Goal: Information Seeking & Learning: Learn about a topic

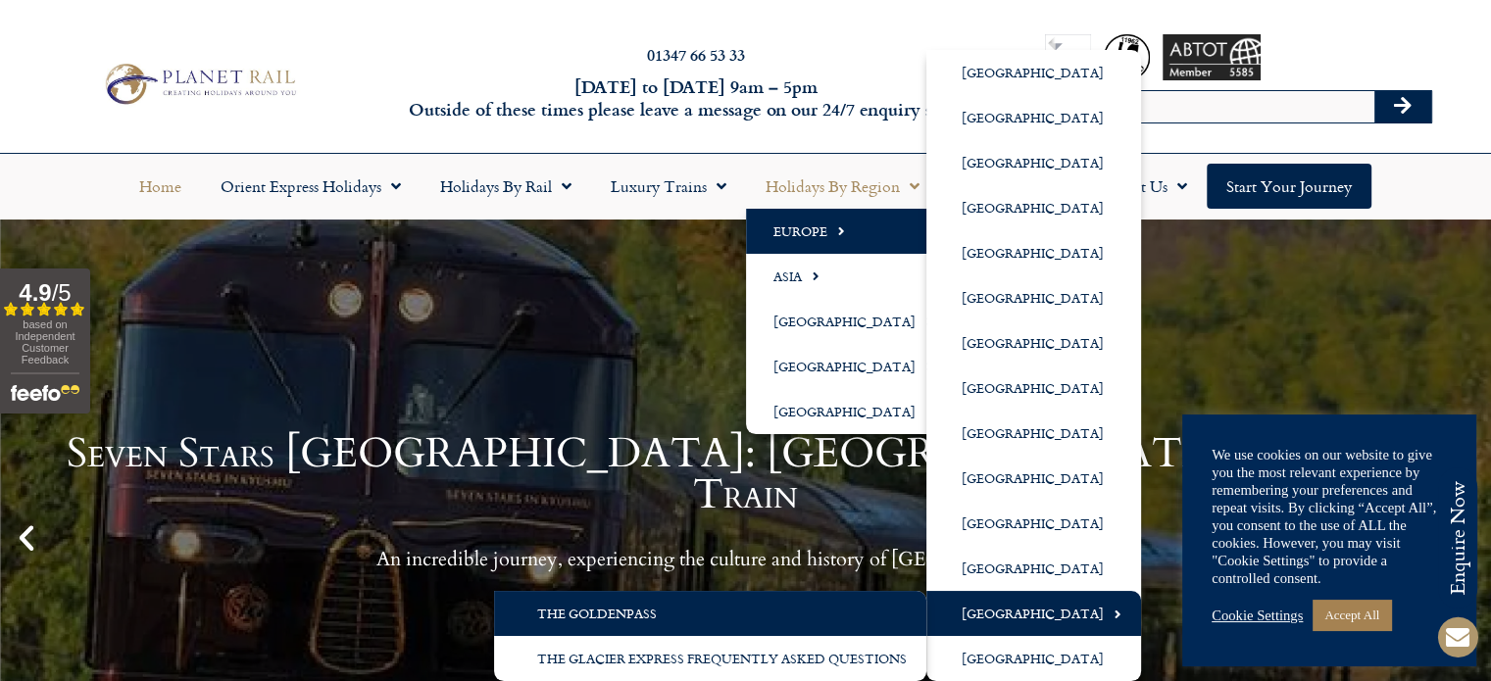
click at [853, 595] on link "The GoldenPass" at bounding box center [710, 613] width 432 height 45
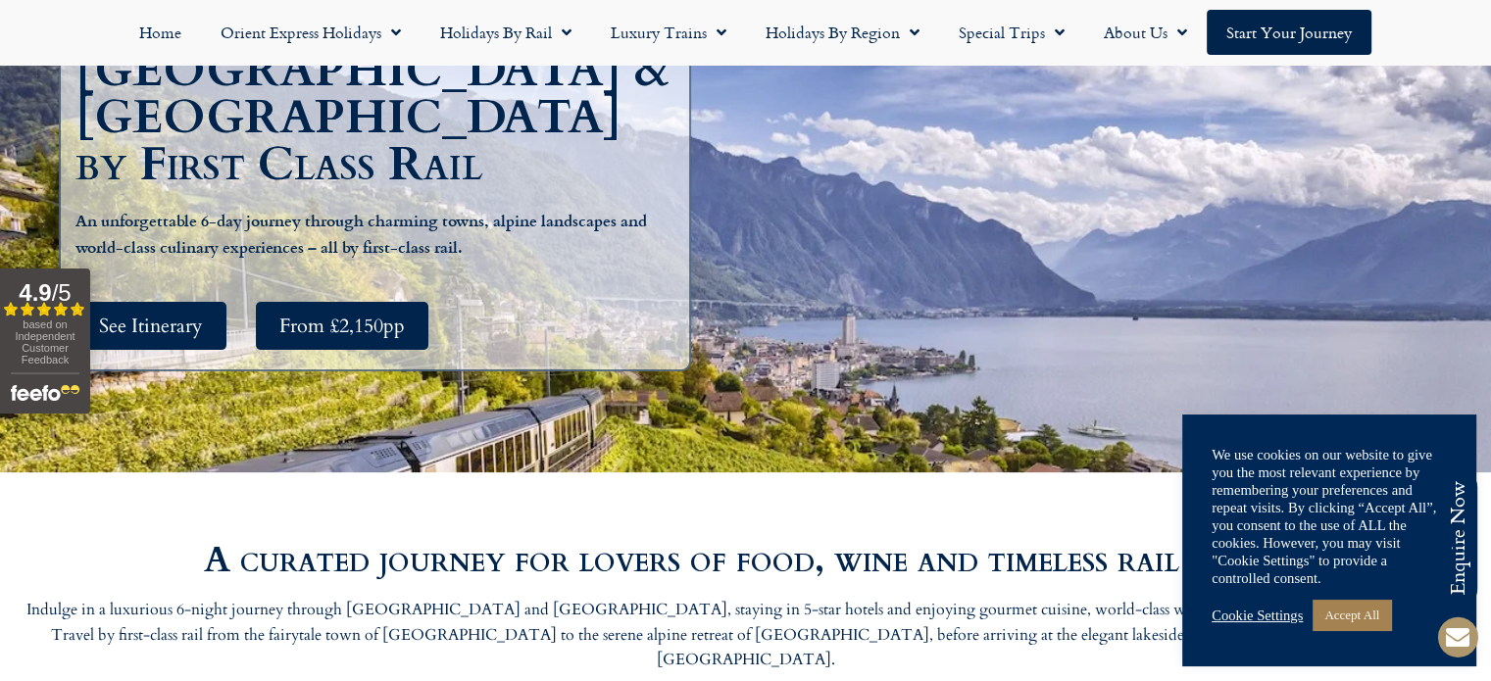
scroll to position [392, 0]
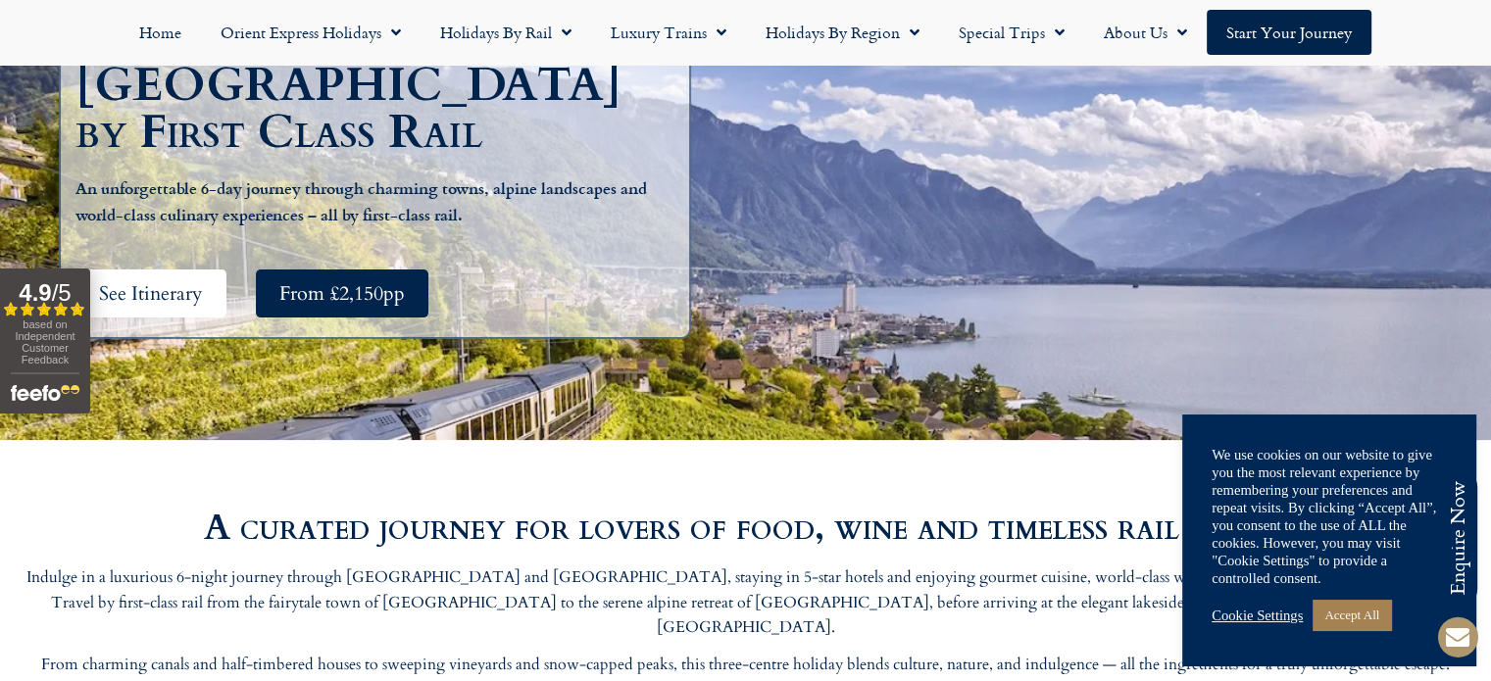
click at [179, 281] on span "See Itinerary" at bounding box center [151, 293] width 104 height 25
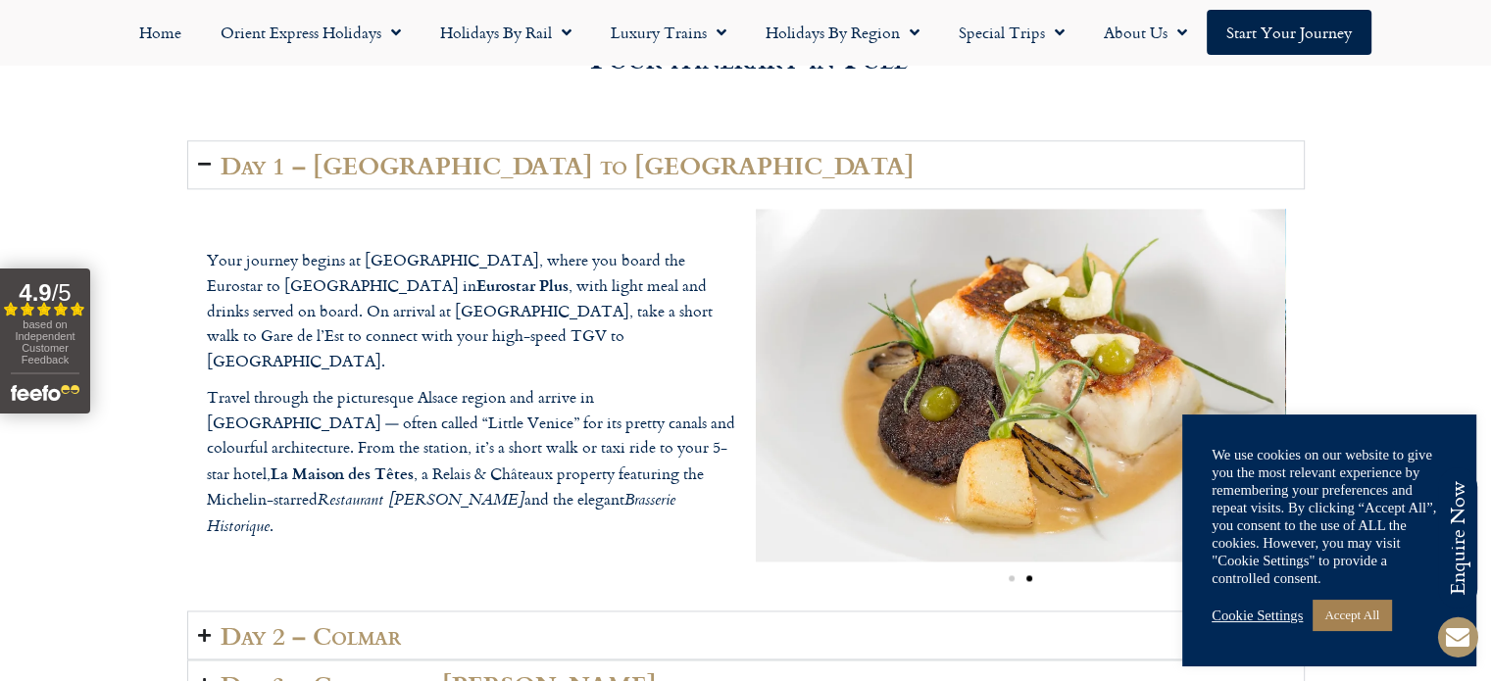
scroll to position [2620, 0]
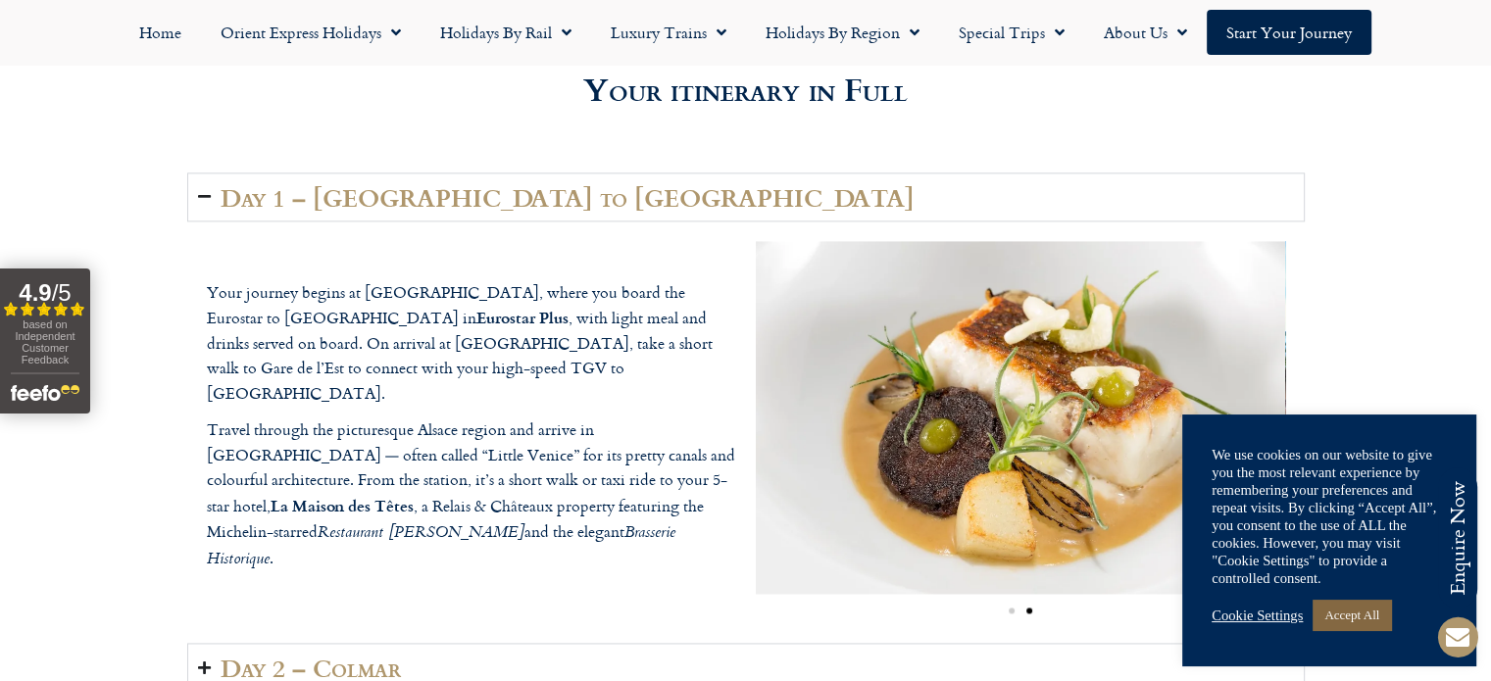
click at [1341, 619] on link "Accept All" at bounding box center [1352, 615] width 78 height 30
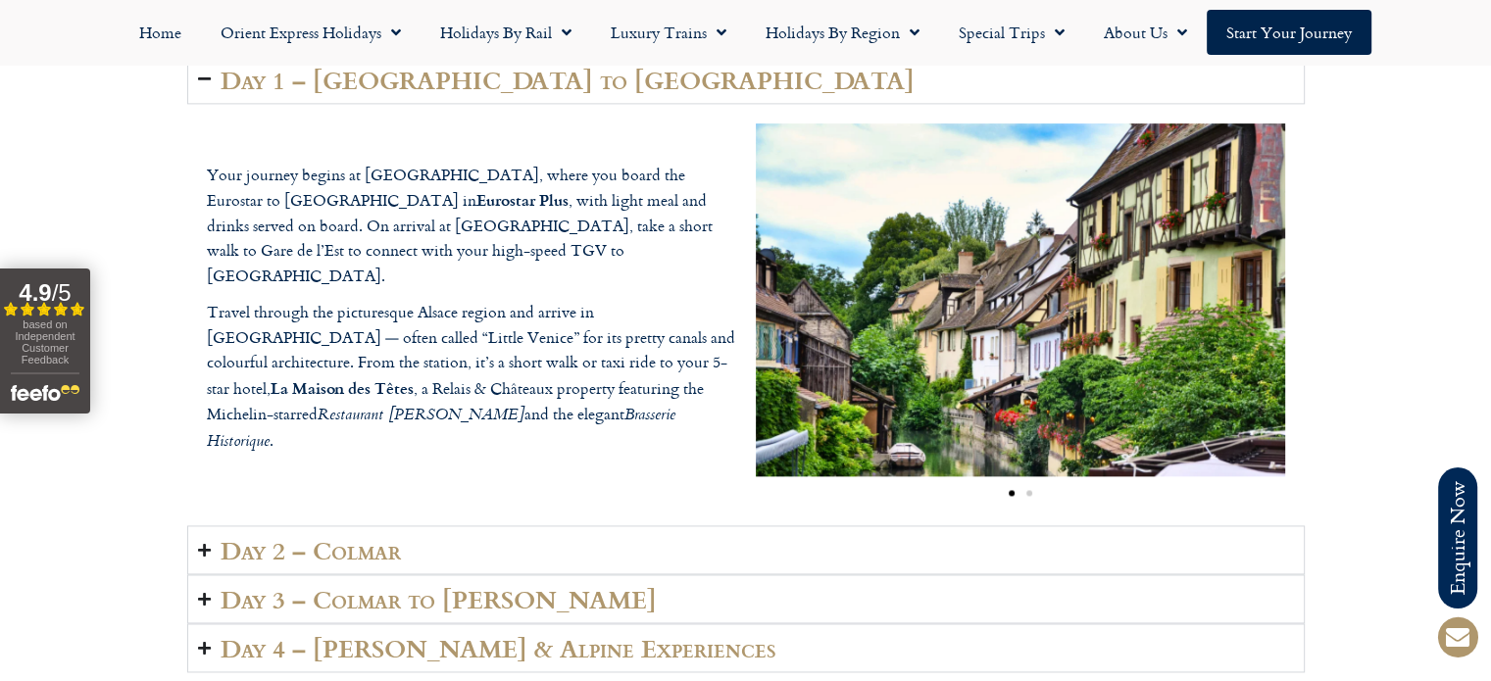
scroll to position [3012, 0]
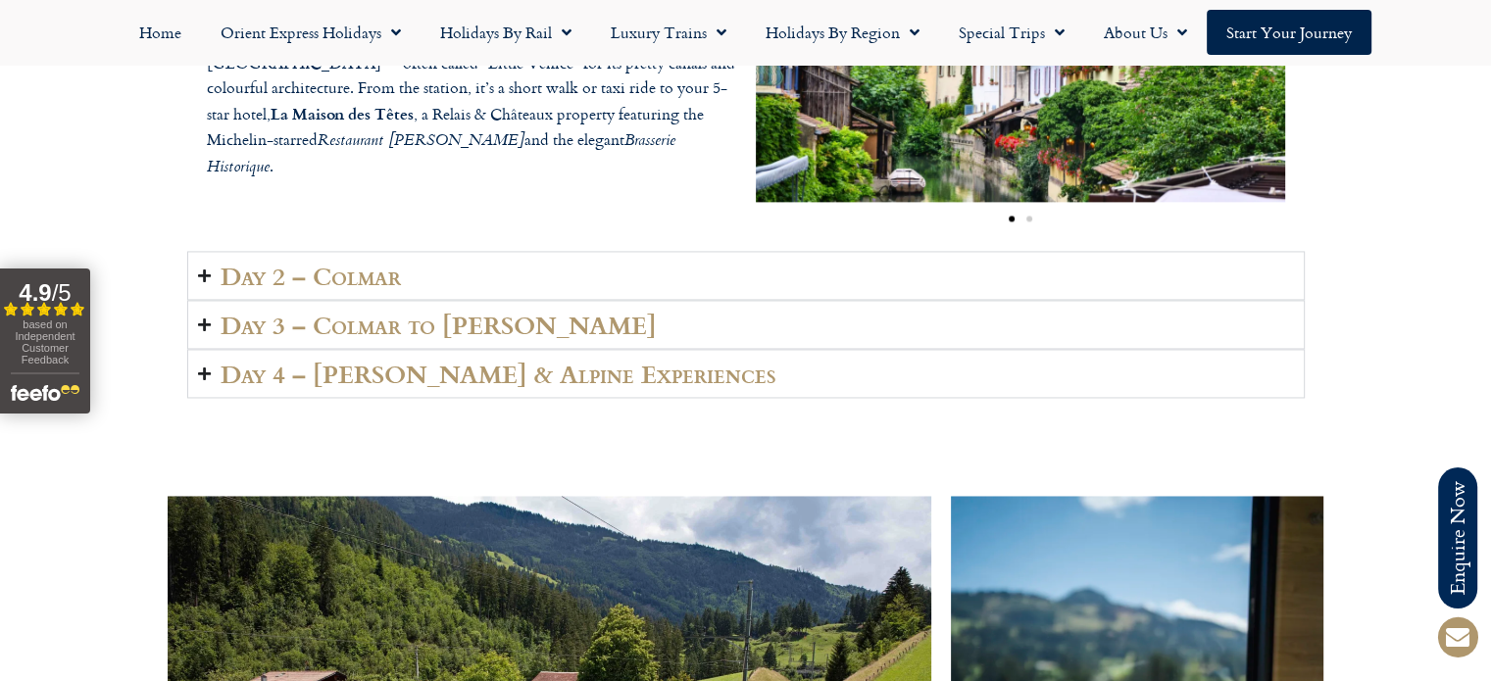
click at [399, 259] on summary "Day 2 – Colmar" at bounding box center [746, 275] width 1118 height 49
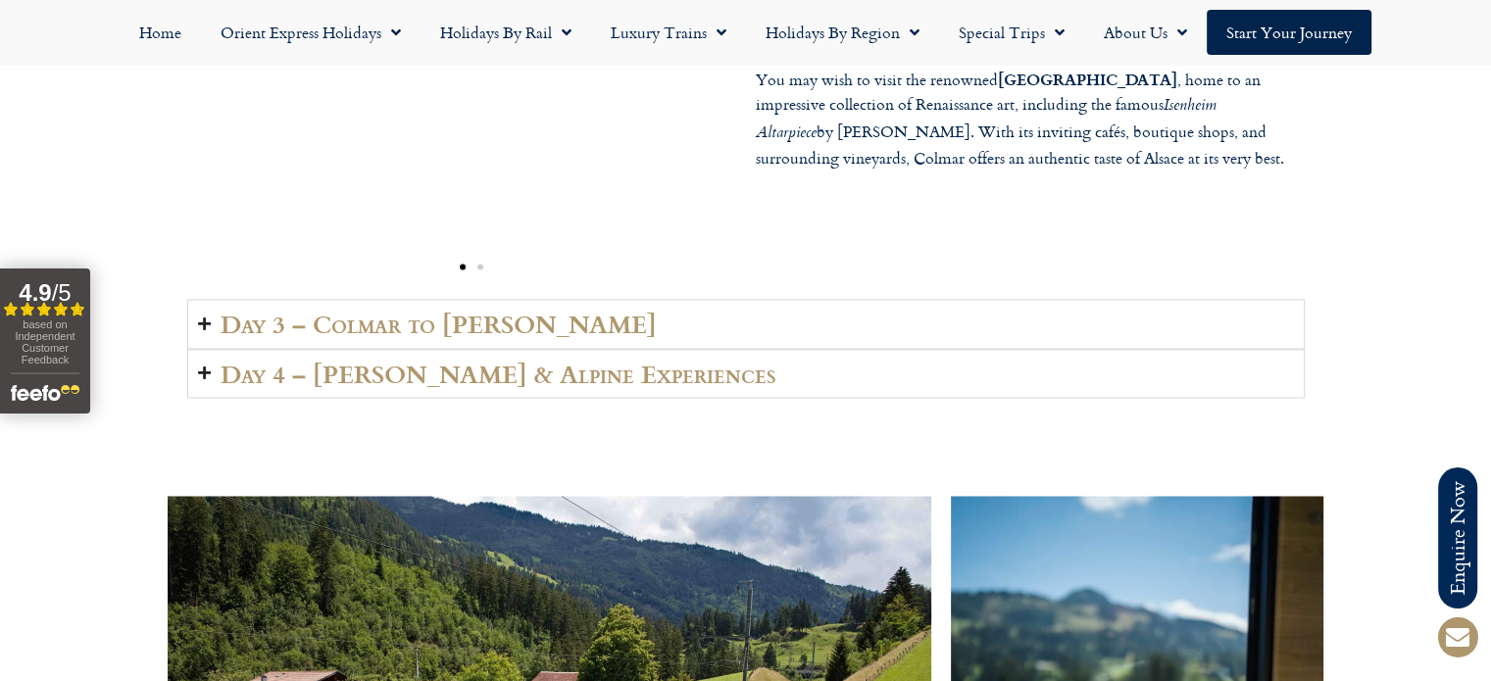
scroll to position [3110, 0]
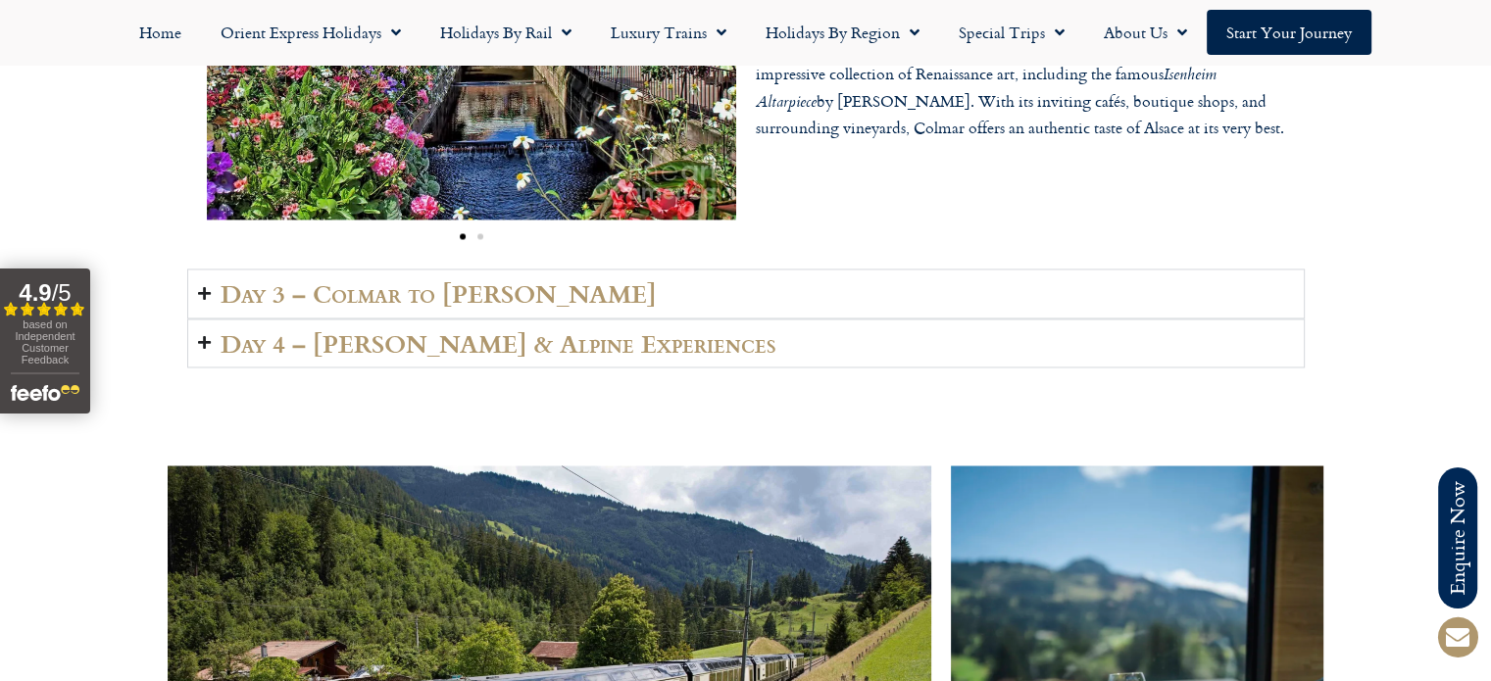
click at [483, 279] on h2 "Day 3 – Colmar to [PERSON_NAME]" at bounding box center [439, 292] width 436 height 27
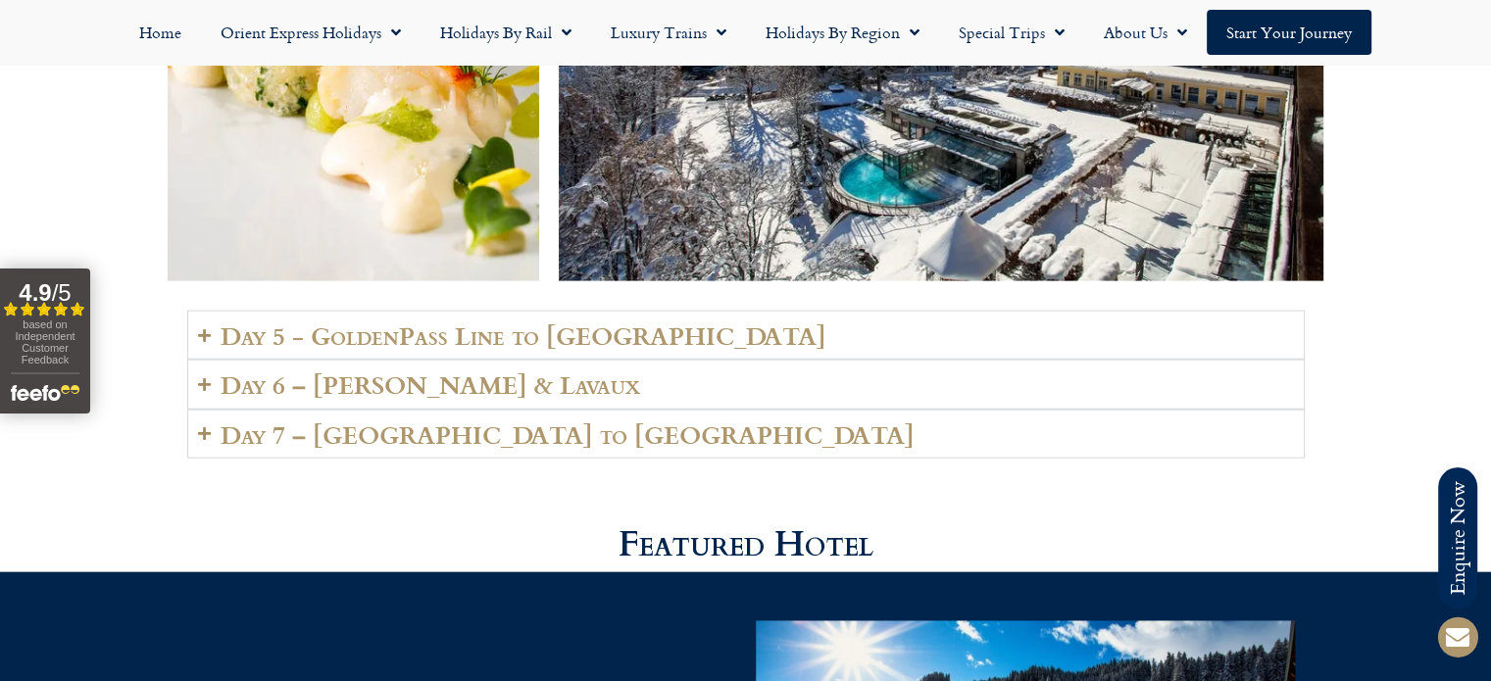
scroll to position [4286, 0]
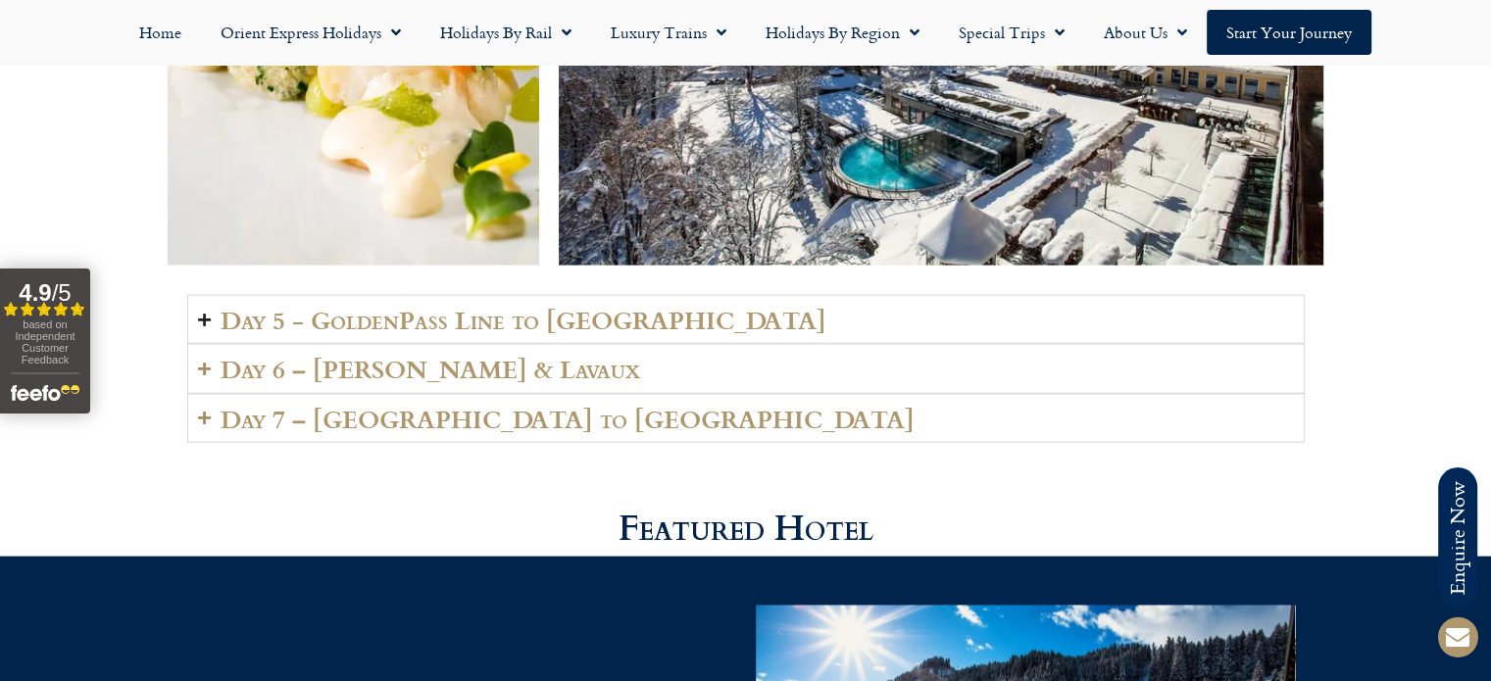
click at [610, 297] on summary "Day 5 - GoldenPass Line to [GEOGRAPHIC_DATA]" at bounding box center [746, 319] width 1118 height 49
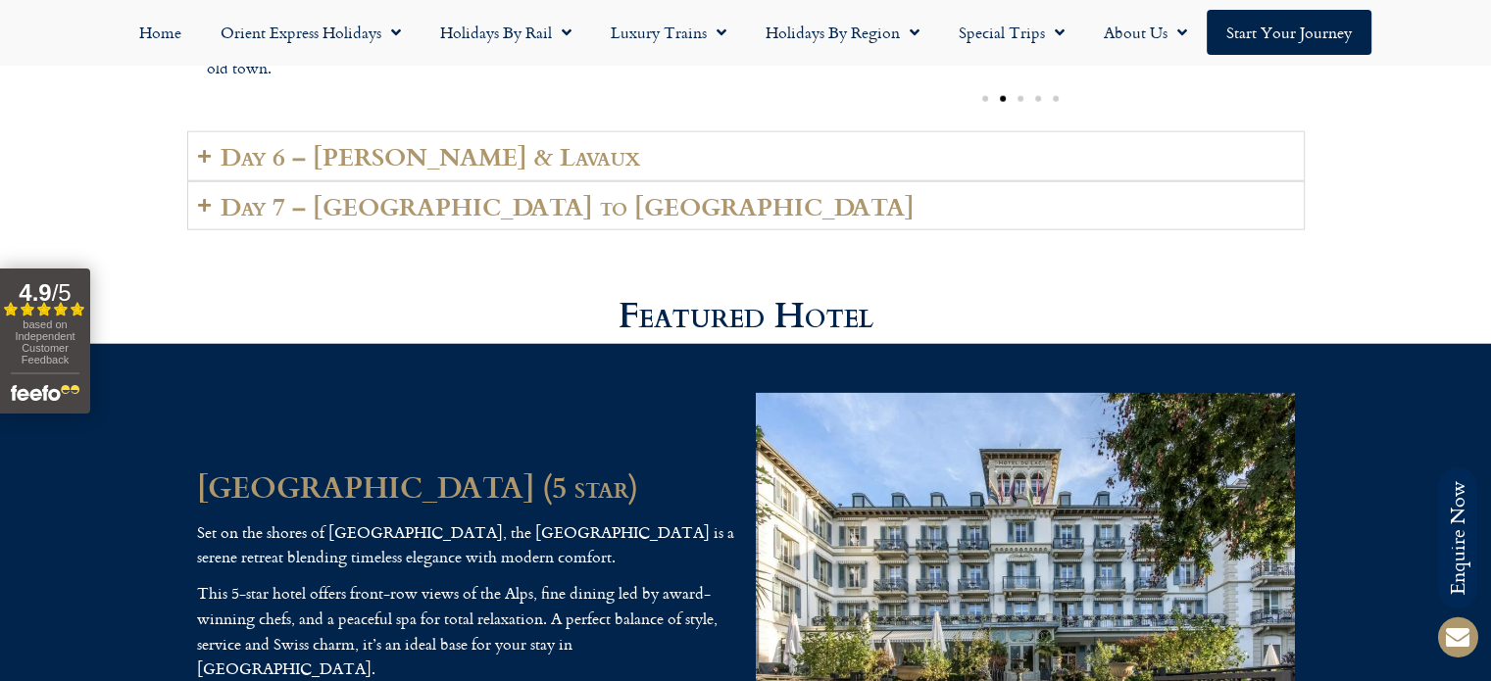
scroll to position [4972, 0]
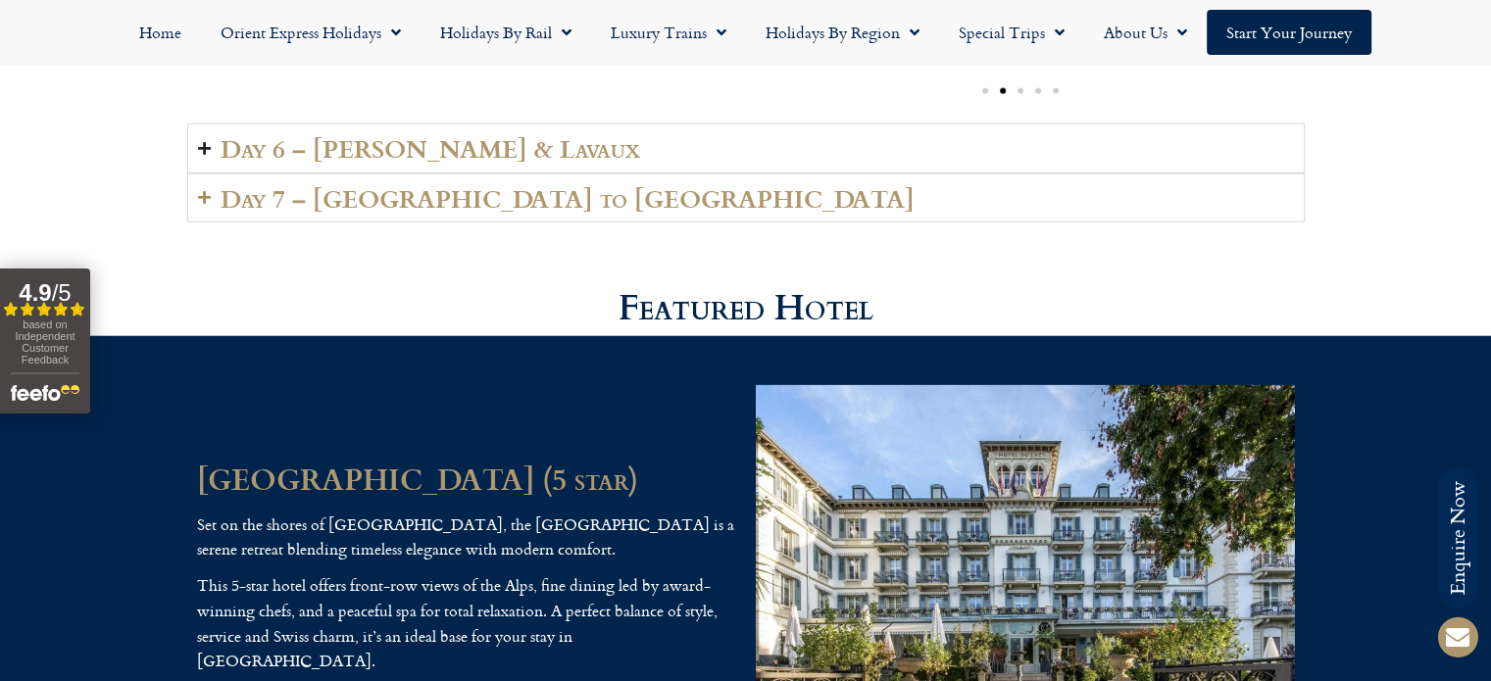
click at [524, 132] on summary "Day 6 – Vevey & Lavaux" at bounding box center [746, 148] width 1118 height 49
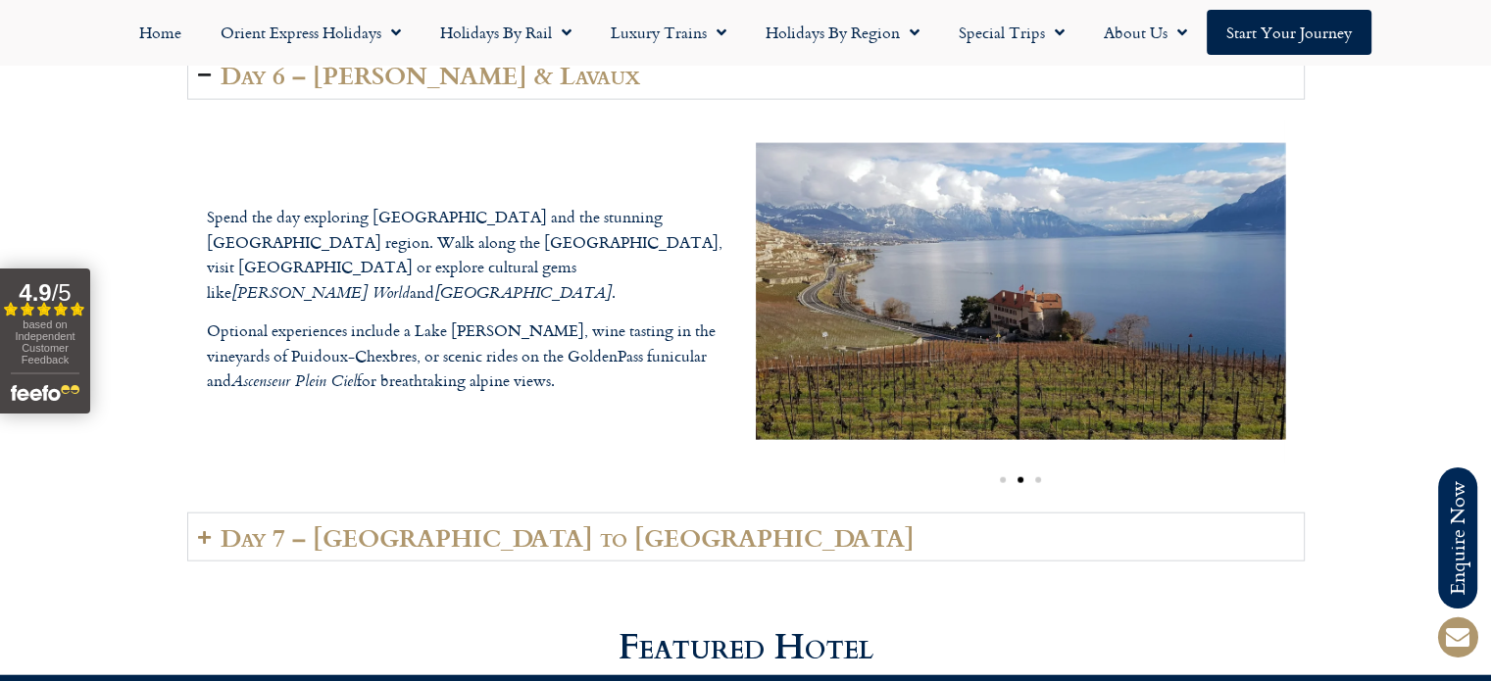
scroll to position [4776, 0]
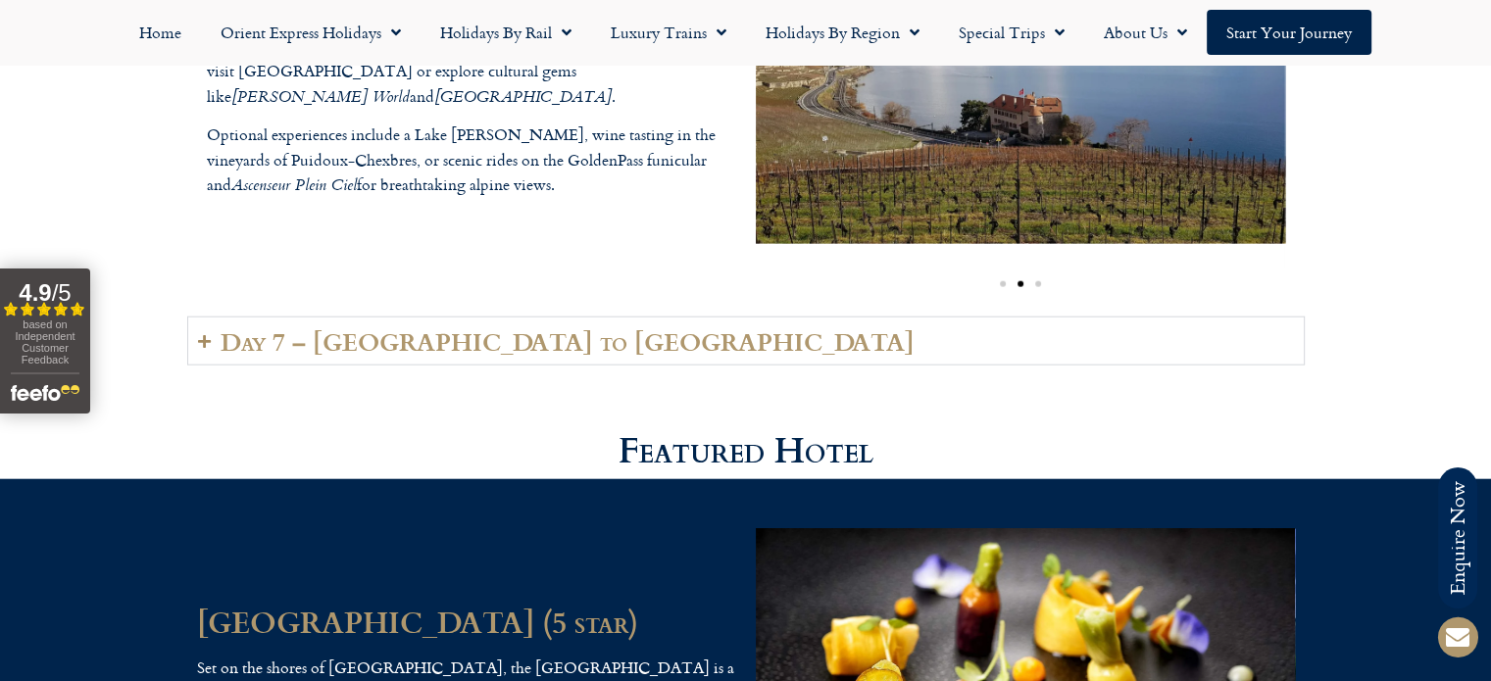
click at [601, 322] on summary "Day 7 – Vevey to London" at bounding box center [746, 341] width 1118 height 49
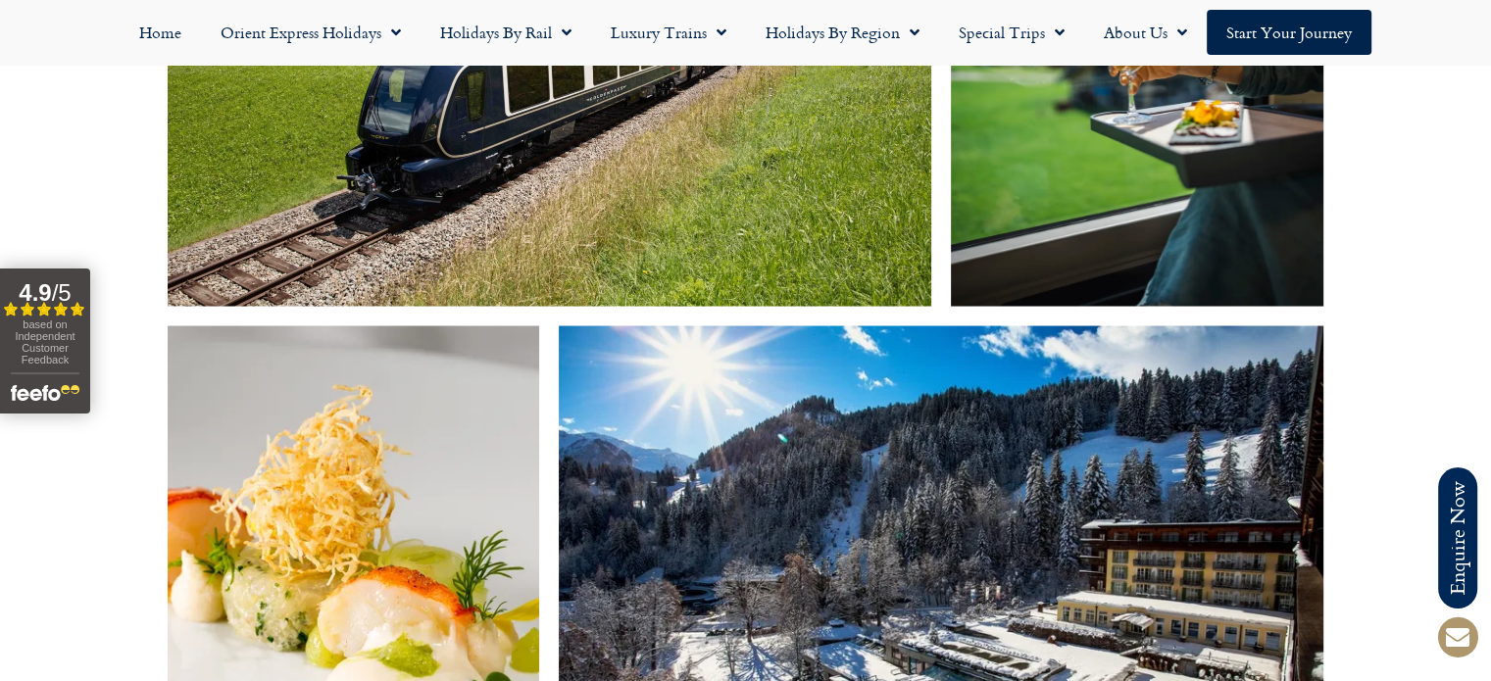
scroll to position [3208, 0]
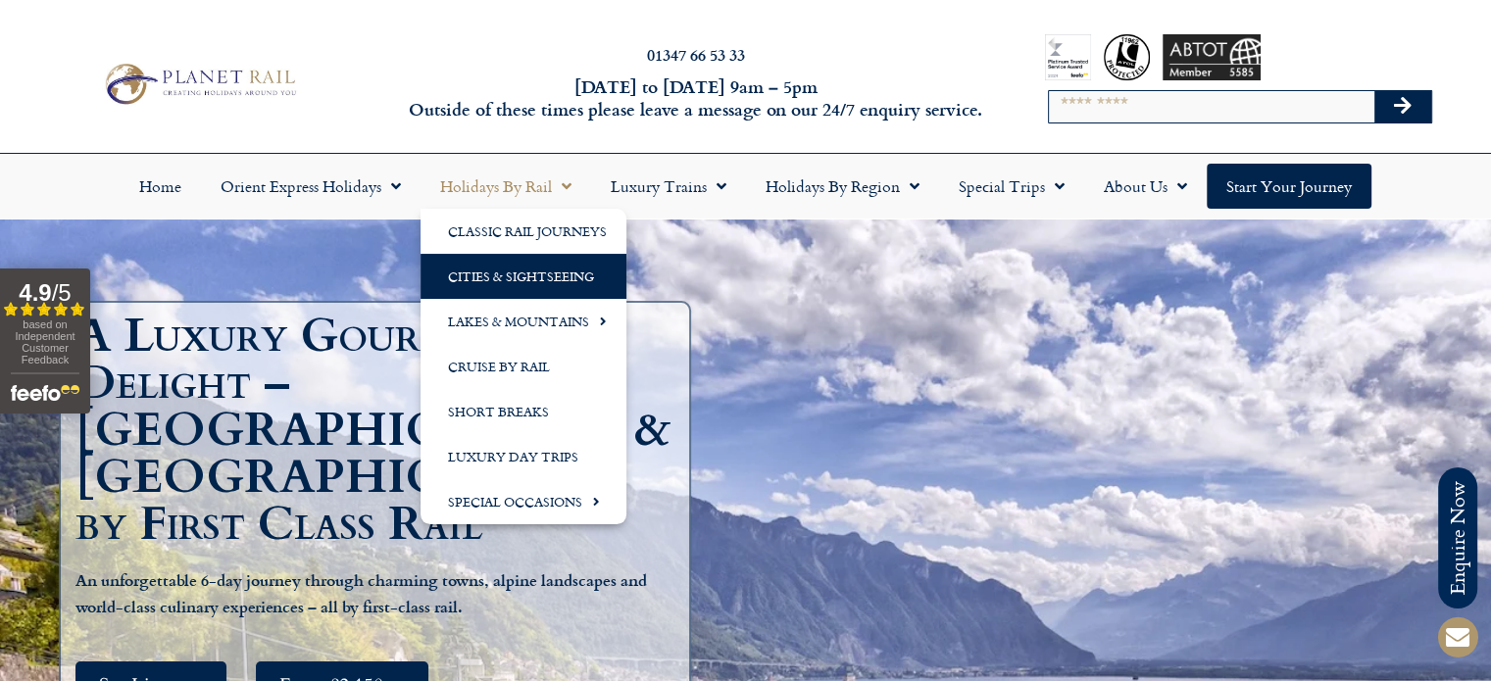
click at [541, 286] on link "Cities & Sightseeing" at bounding box center [524, 276] width 206 height 45
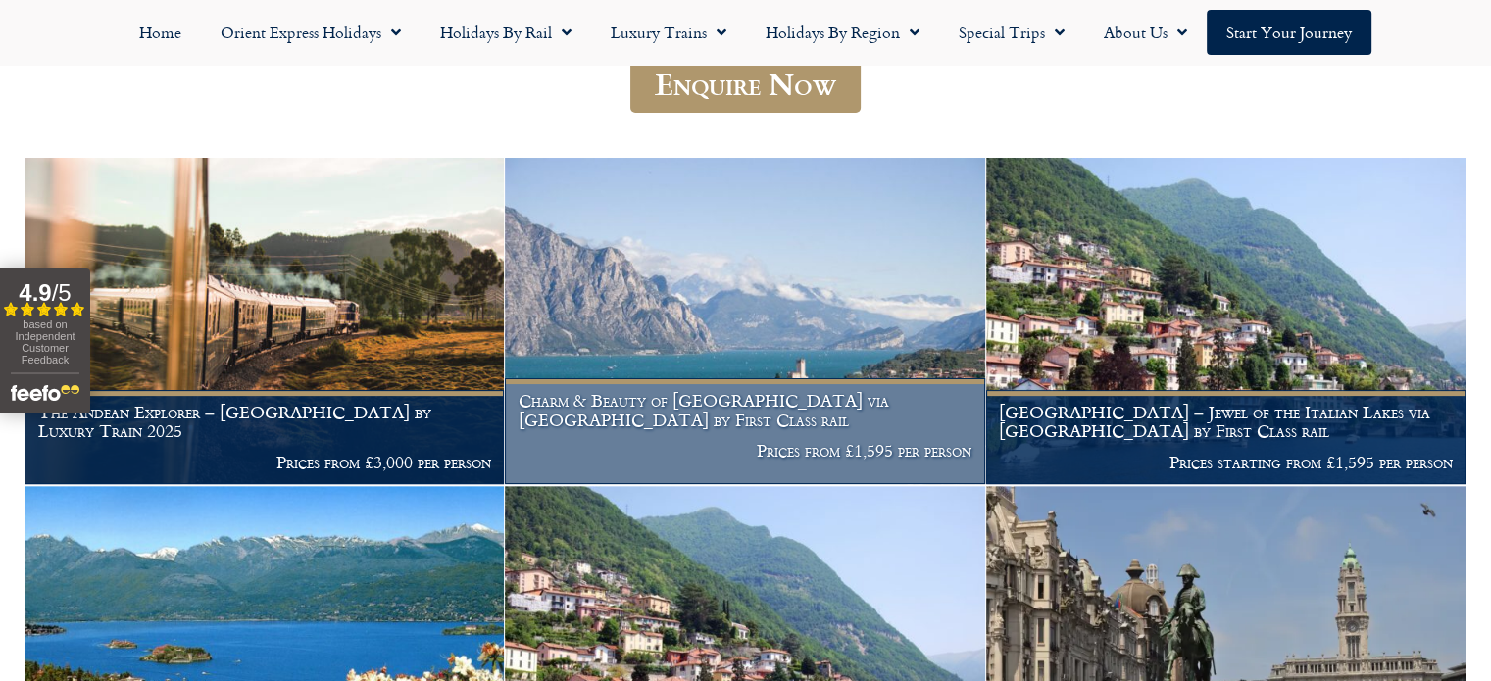
scroll to position [490, 0]
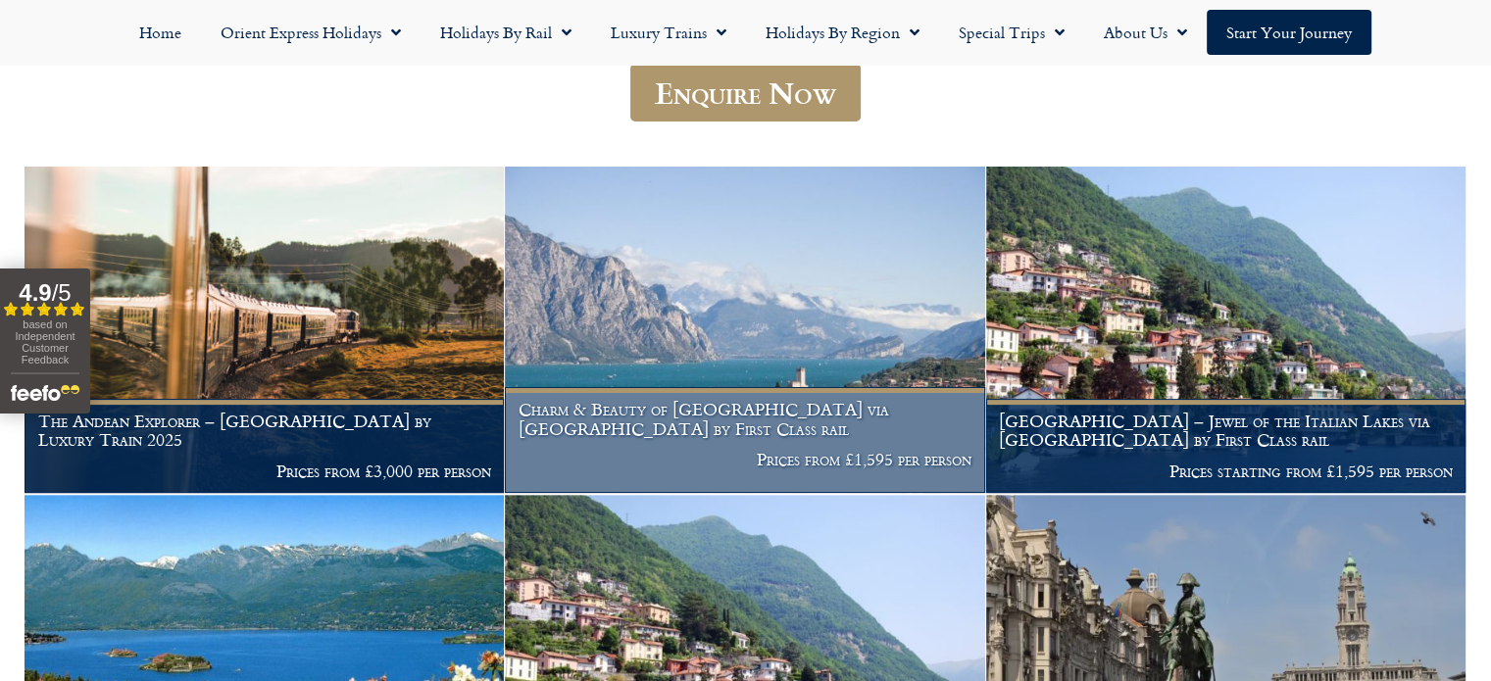
click at [604, 295] on img at bounding box center [744, 330] width 479 height 326
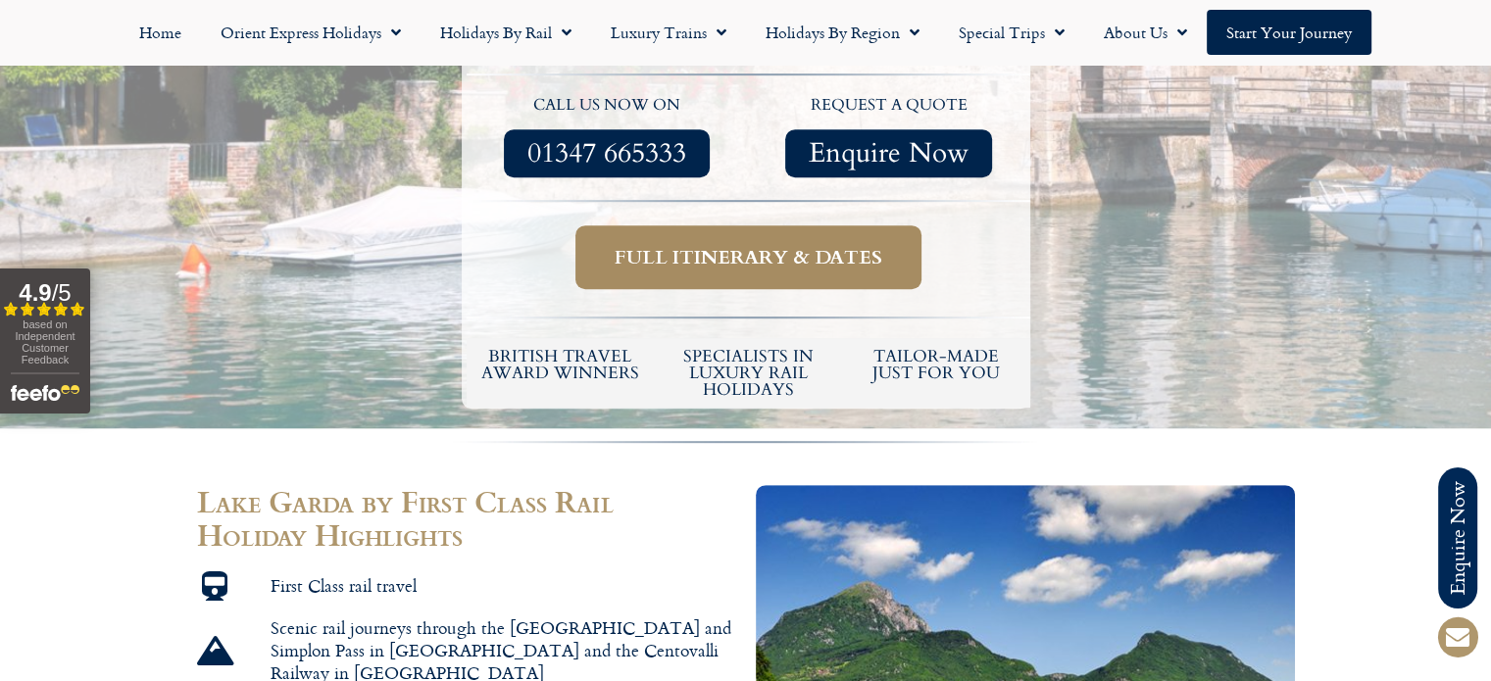
scroll to position [882, 0]
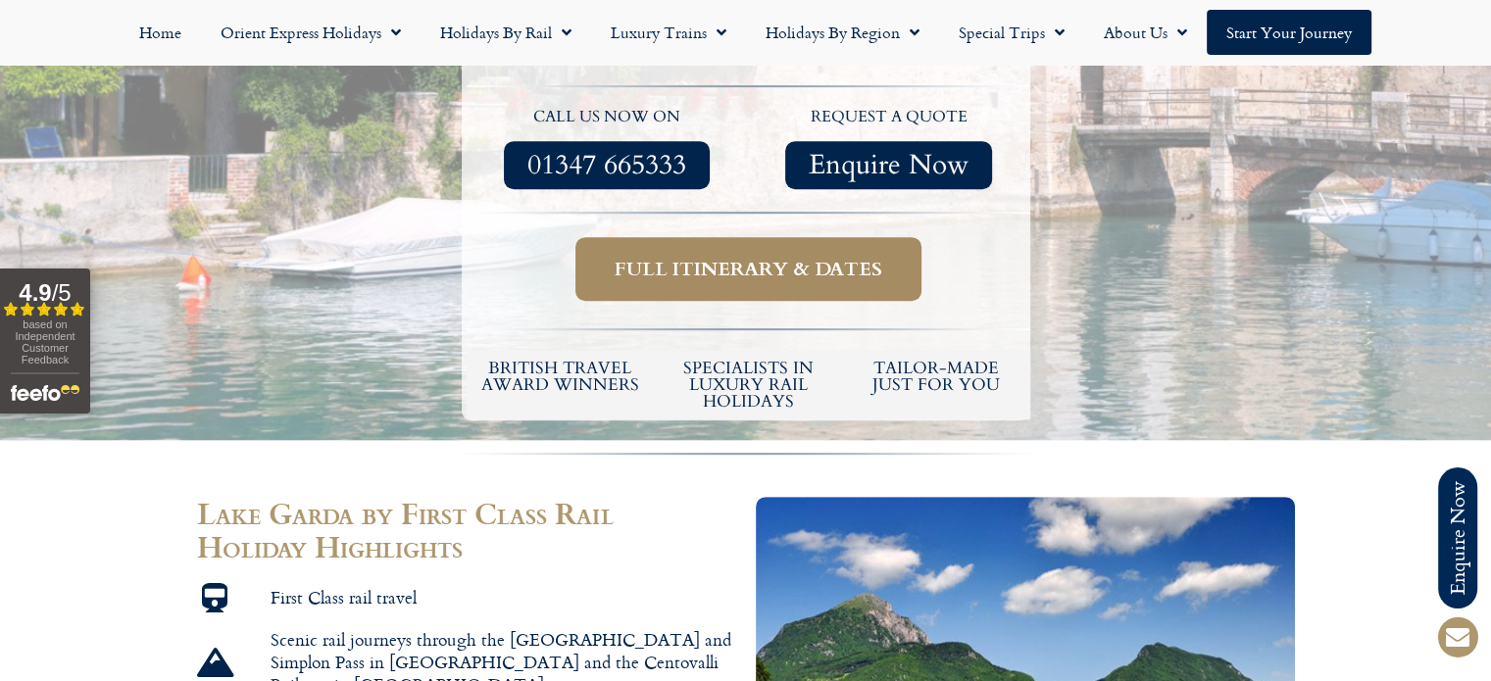
click at [755, 257] on span "Full itinerary & dates" at bounding box center [749, 269] width 268 height 25
click at [758, 257] on span "Full itinerary & dates" at bounding box center [749, 269] width 268 height 25
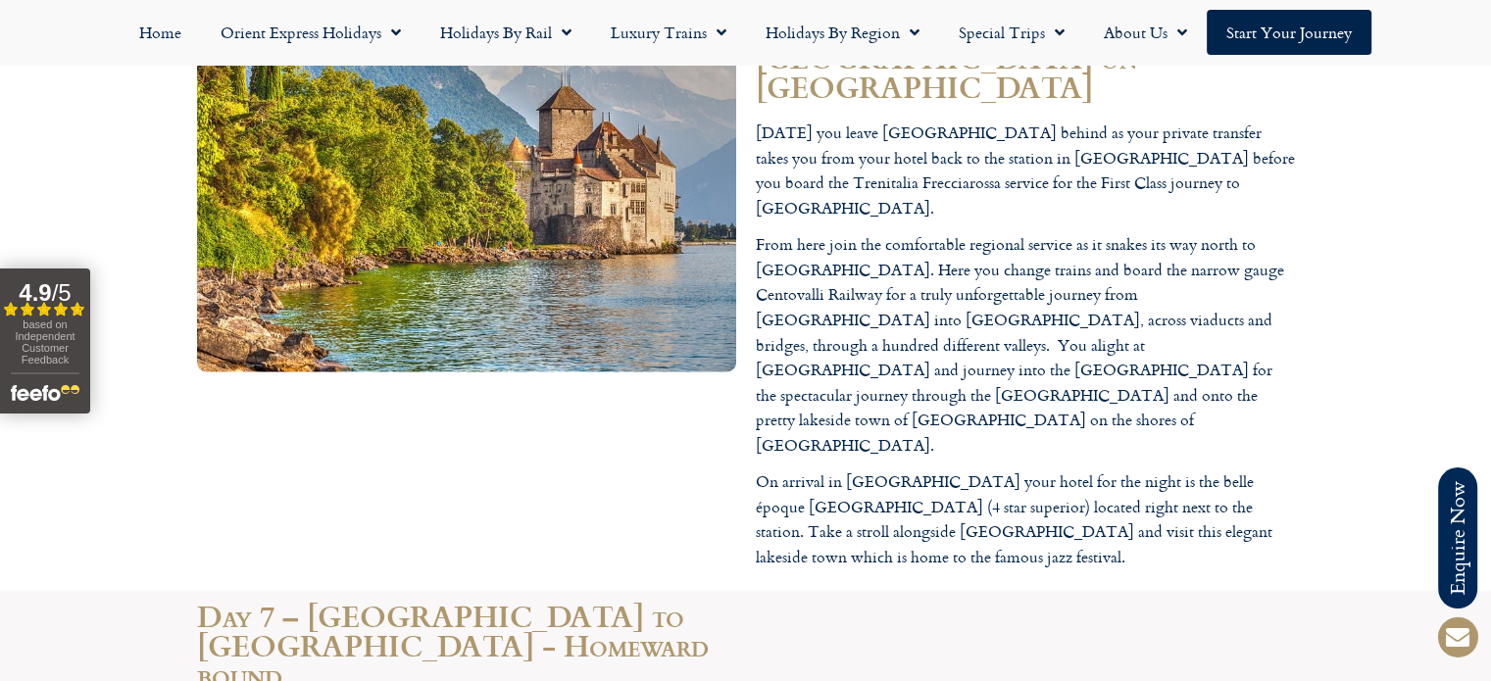
scroll to position [4510, 0]
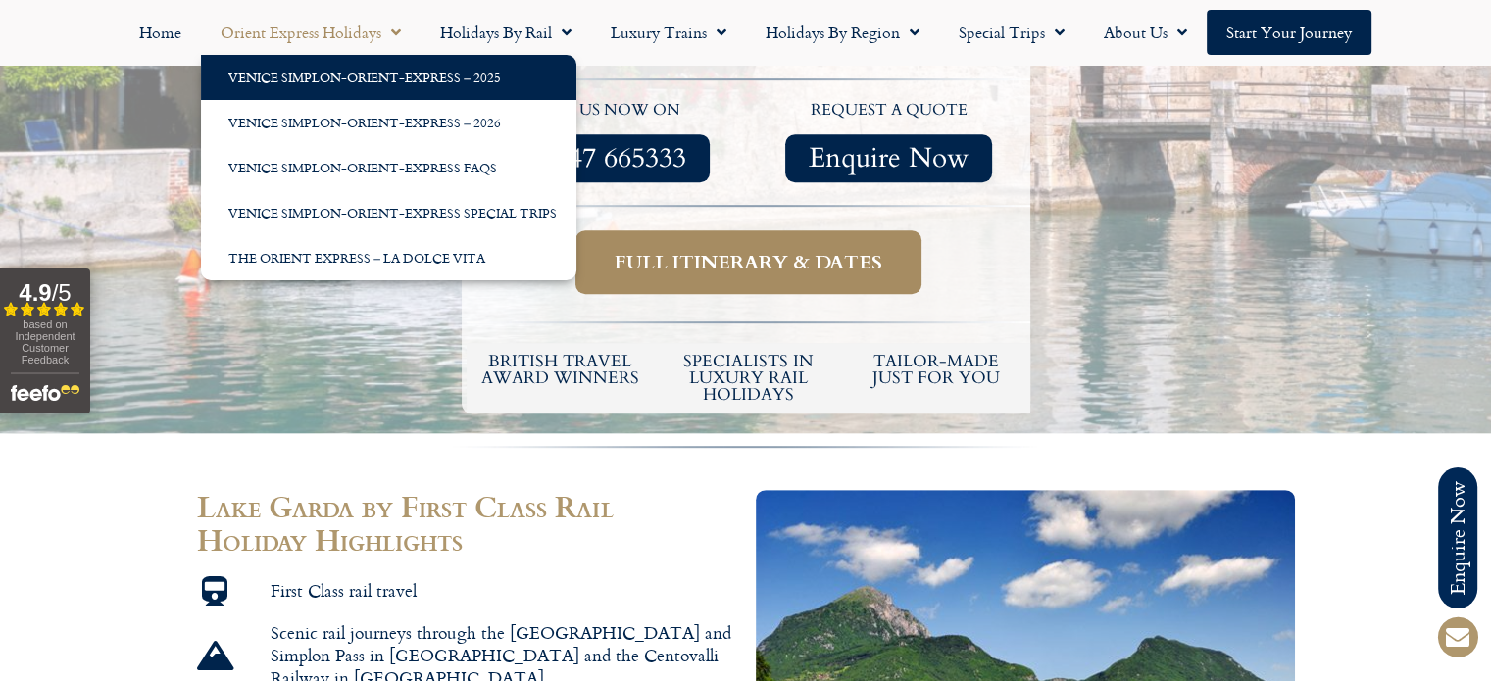
scroll to position [882, 0]
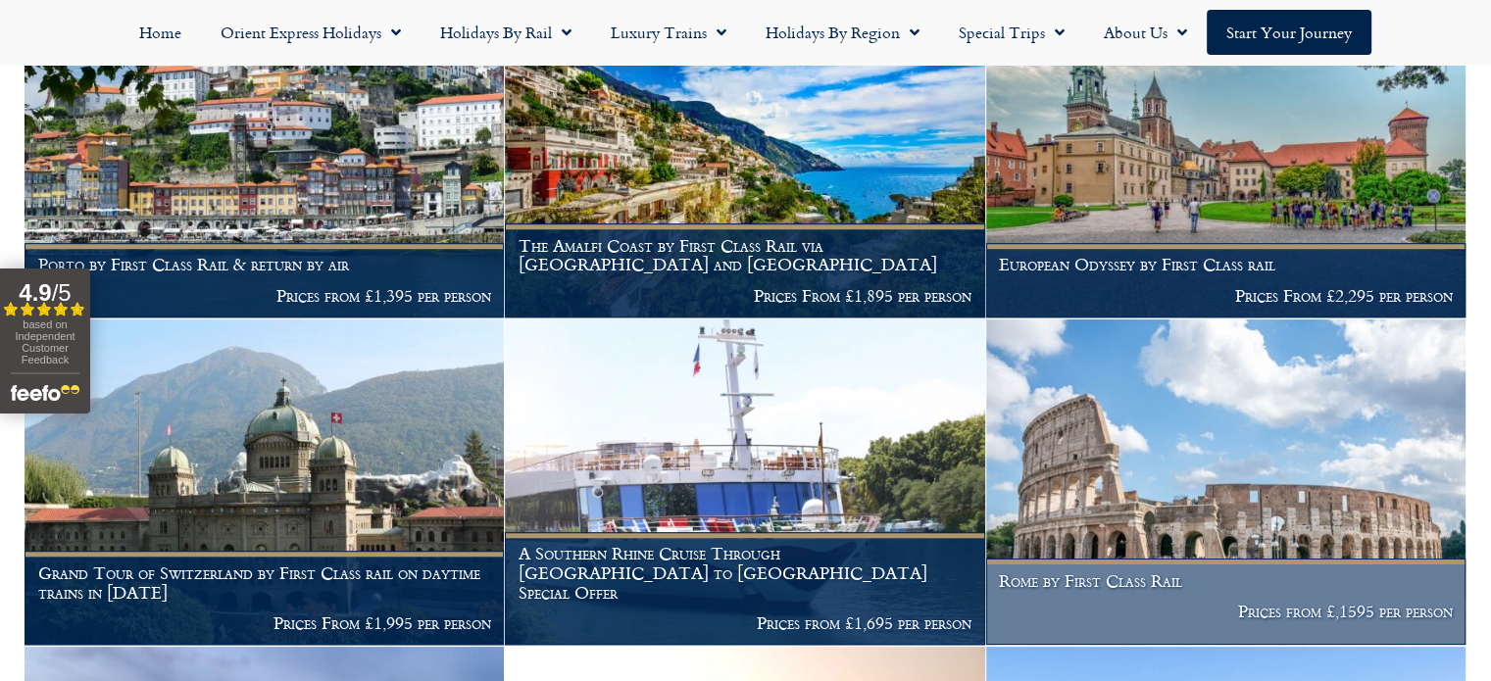
scroll to position [1712, 0]
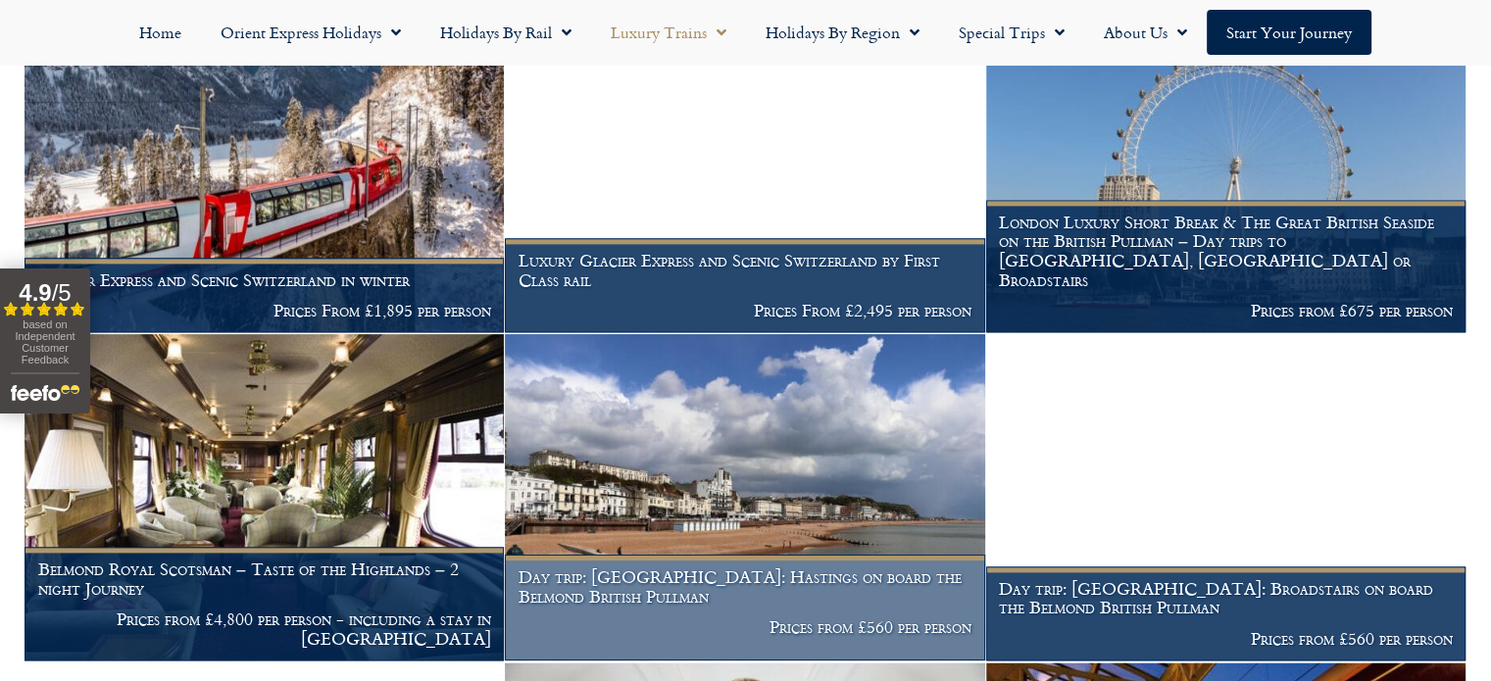
scroll to position [2451, 0]
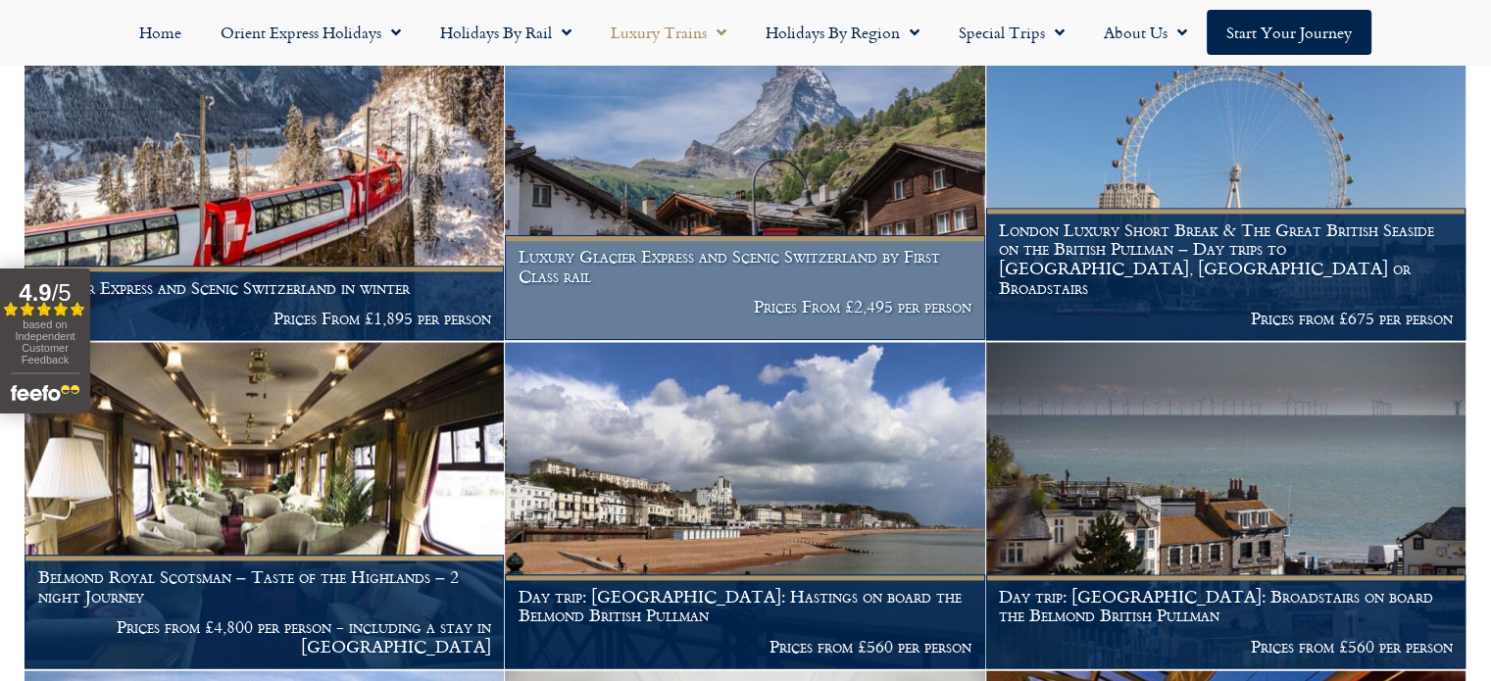
click at [828, 163] on img at bounding box center [744, 178] width 479 height 326
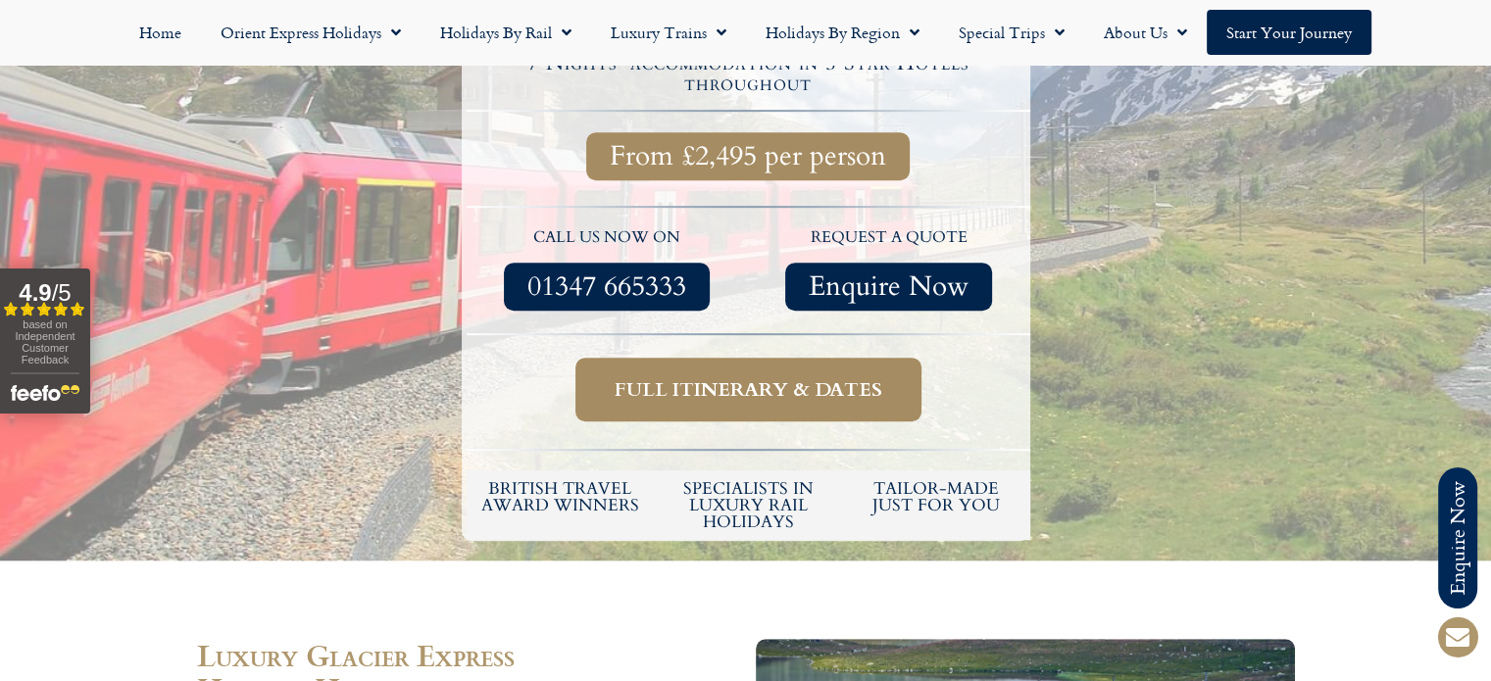
scroll to position [882, 0]
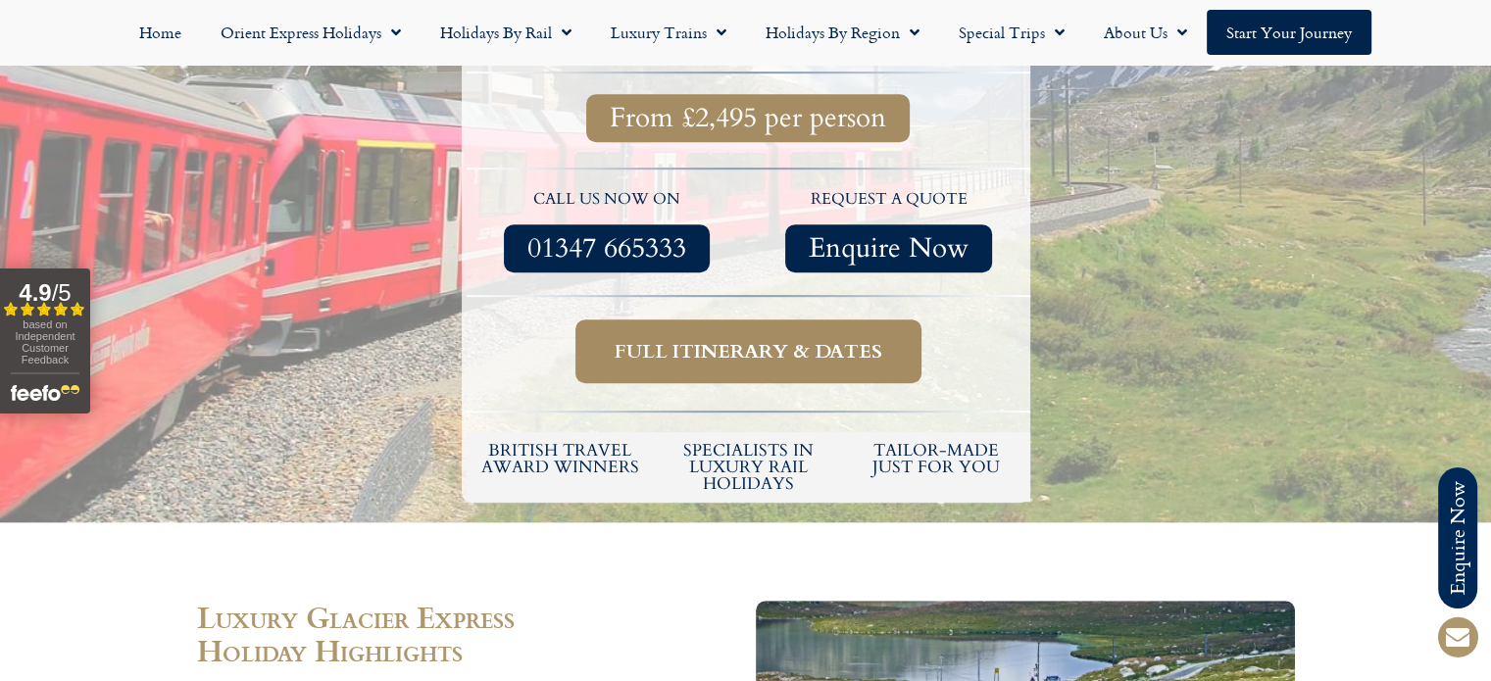
click at [730, 339] on span "Full itinerary & dates" at bounding box center [749, 351] width 268 height 25
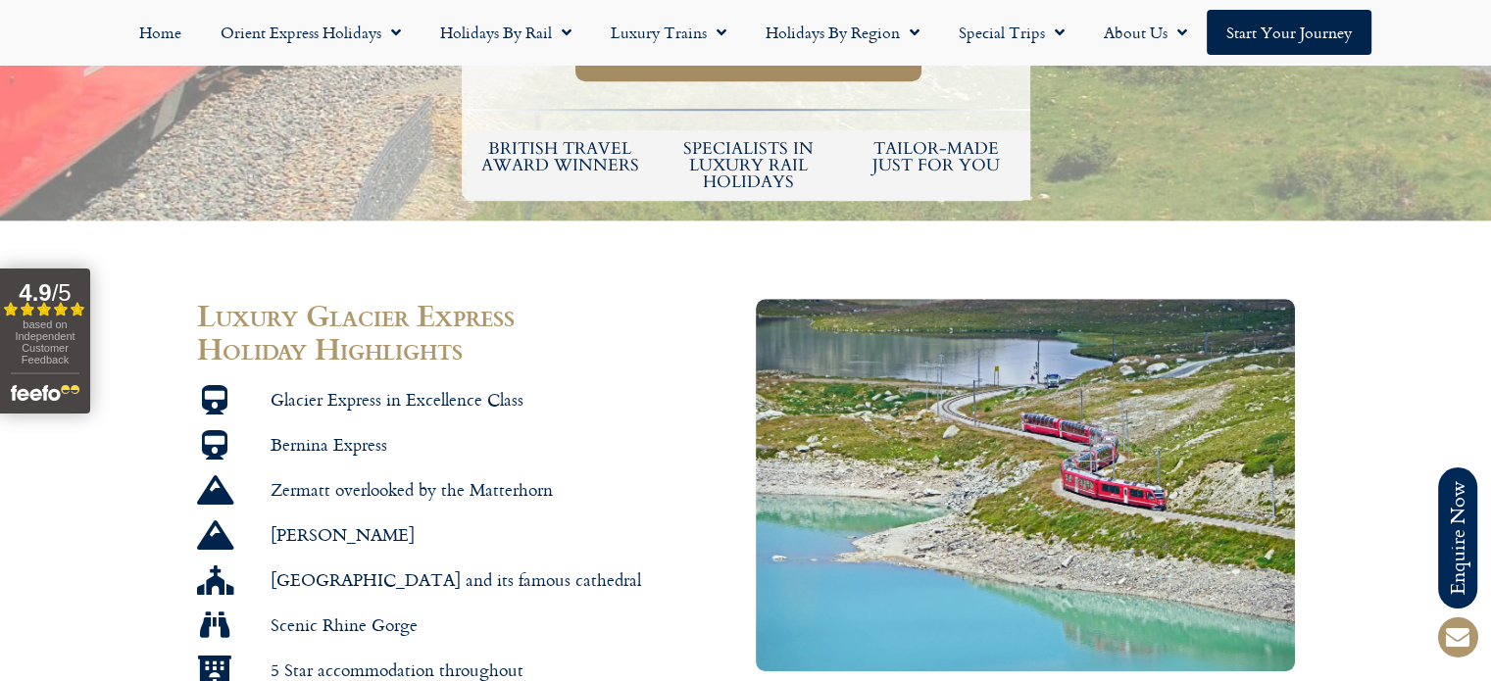
scroll to position [1176, 0]
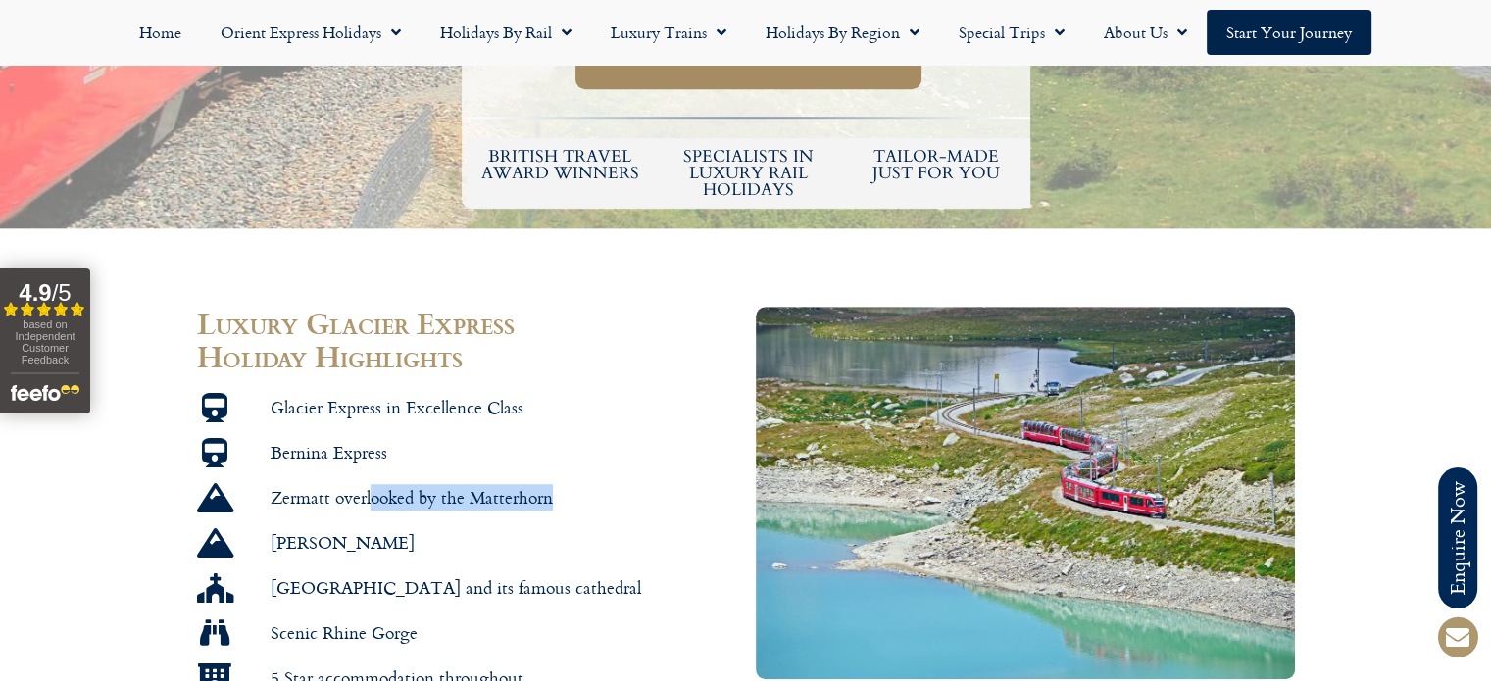
drag, startPoint x: 559, startPoint y: 400, endPoint x: 374, endPoint y: 415, distance: 185.9
click at [374, 483] on li "Zermatt overlooked by the Matterhorn" at bounding box center [466, 501] width 539 height 37
click at [356, 528] on li "Sils Maria" at bounding box center [466, 546] width 539 height 37
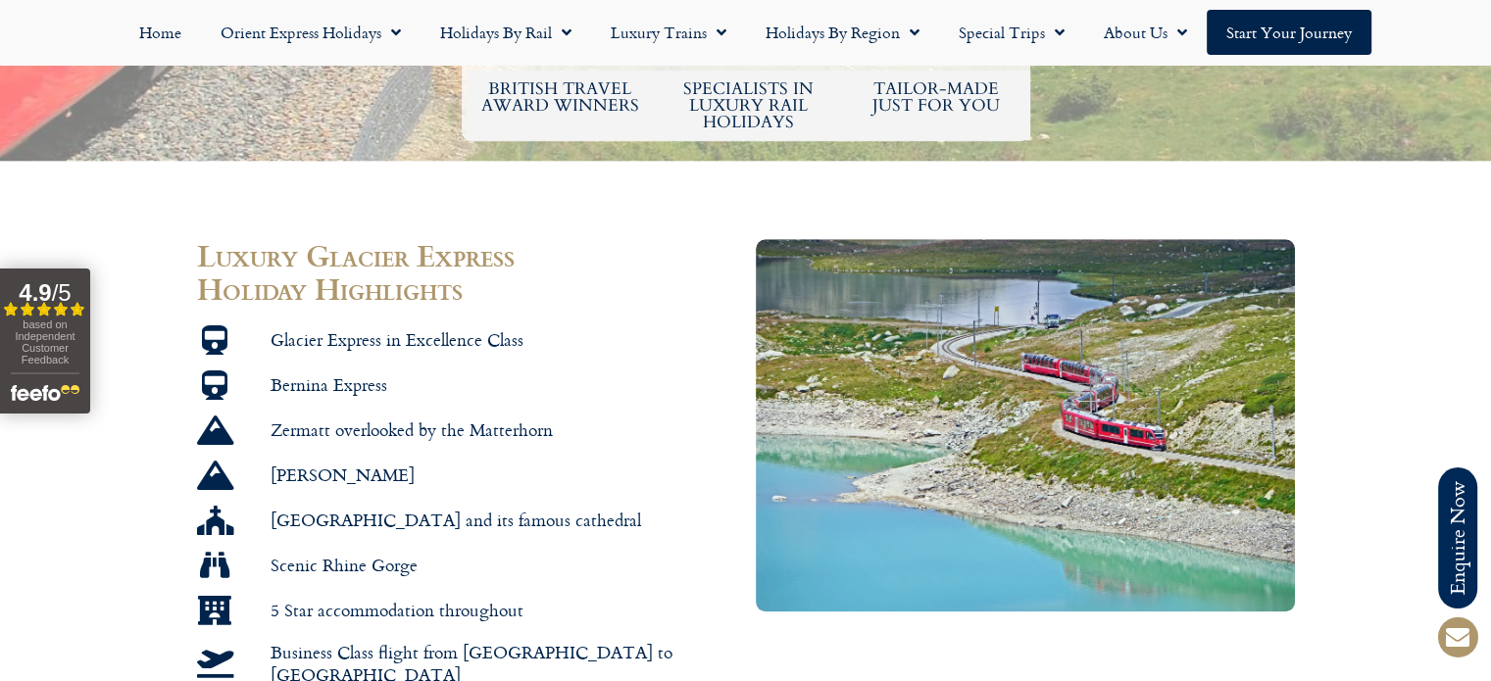
scroll to position [1274, 0]
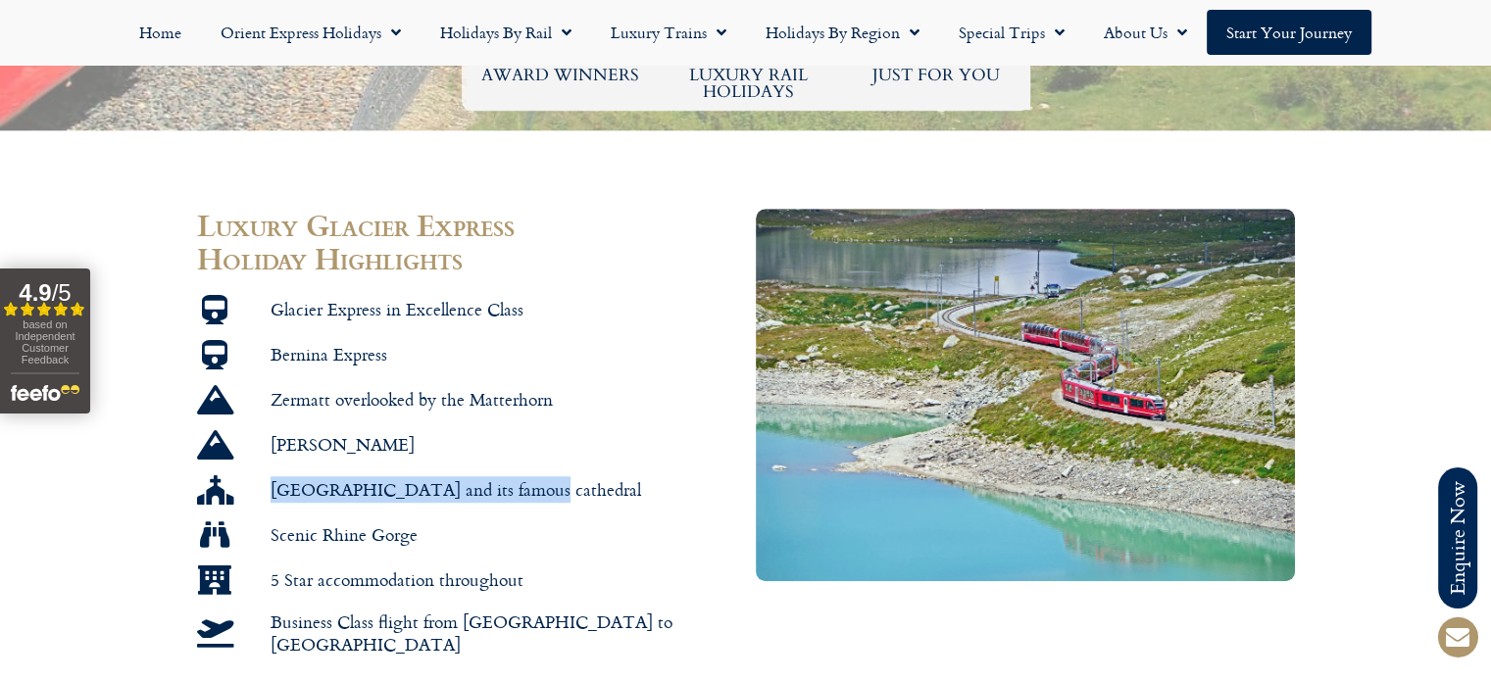
drag, startPoint x: 529, startPoint y: 391, endPoint x: 266, endPoint y: 410, distance: 264.4
click at [266, 475] on li "Cologne and its famous cathedral" at bounding box center [466, 493] width 539 height 37
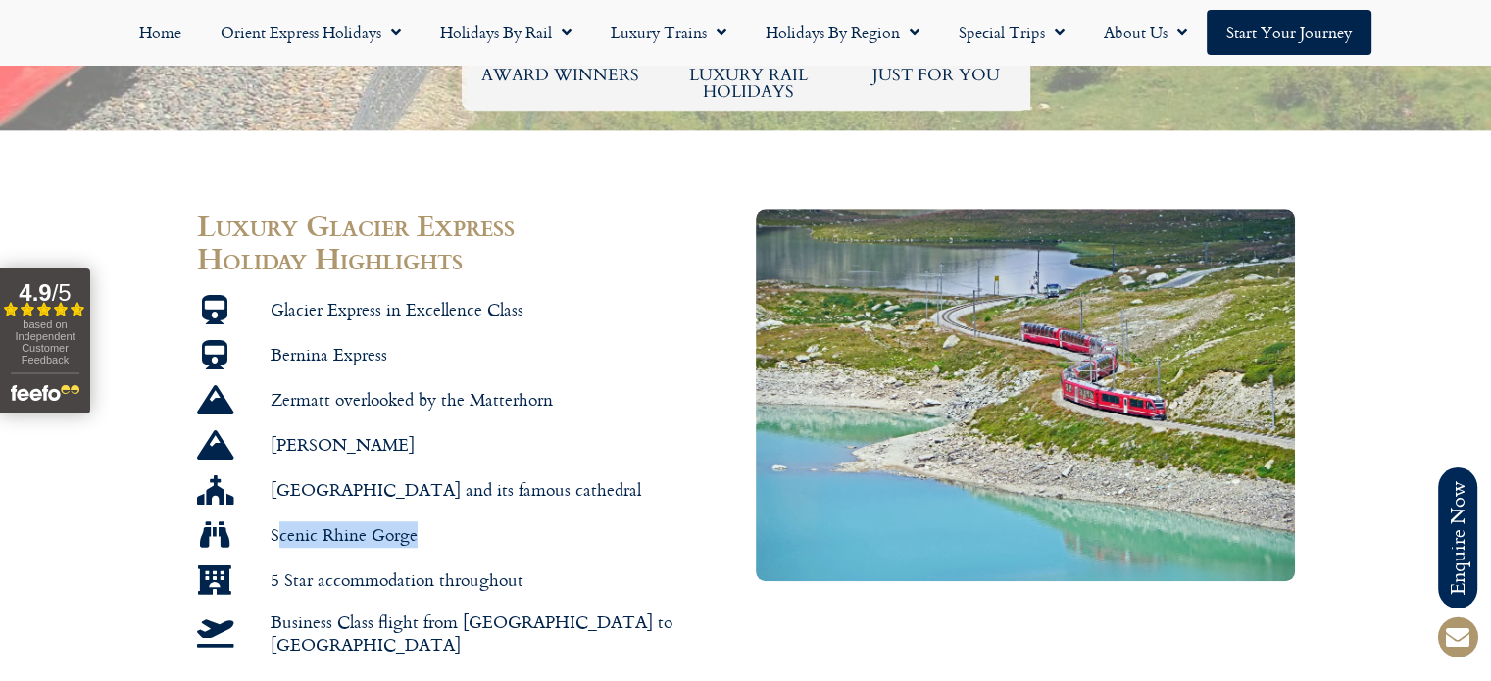
drag, startPoint x: 425, startPoint y: 442, endPoint x: 275, endPoint y: 456, distance: 150.6
click at [275, 521] on li "Scenic Rhine Gorge" at bounding box center [466, 539] width 539 height 37
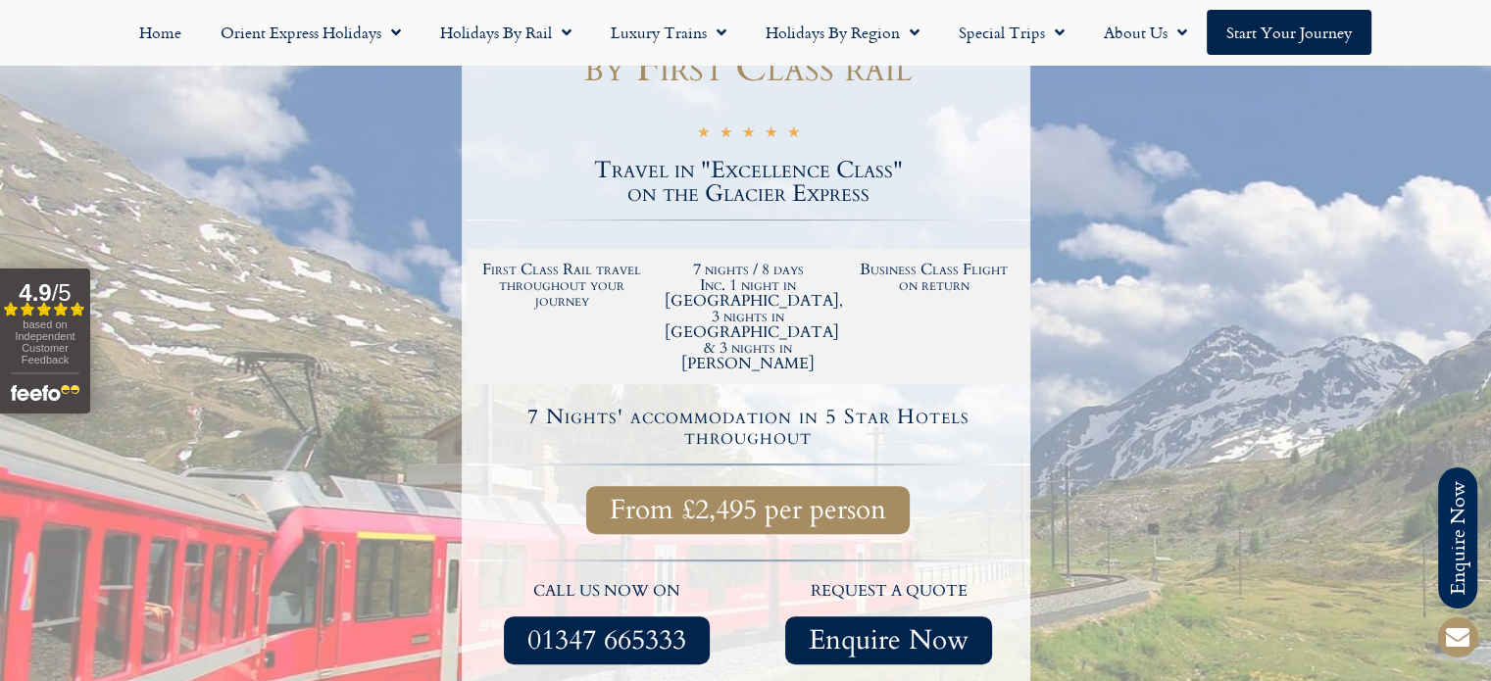
scroll to position [784, 0]
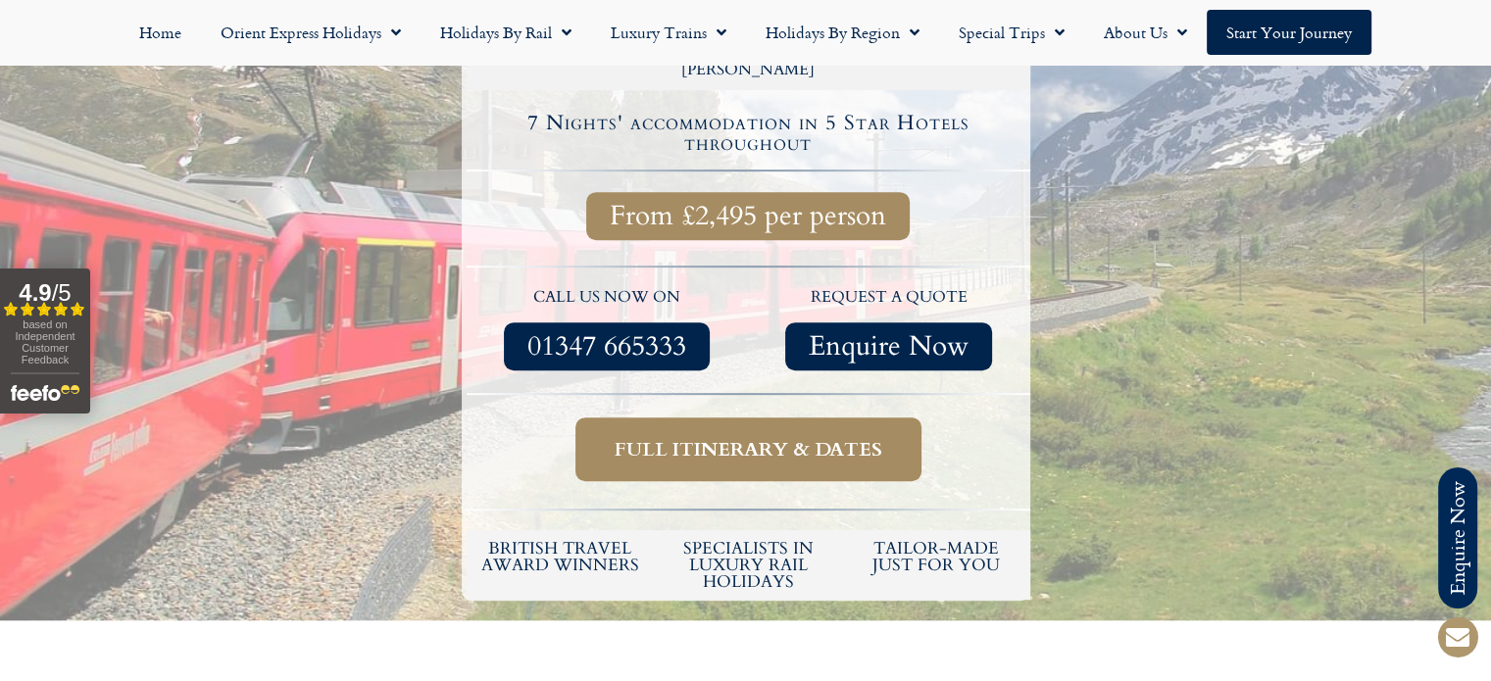
click at [751, 437] on span "Full itinerary & dates" at bounding box center [749, 449] width 268 height 25
click at [759, 437] on span "Full itinerary & dates" at bounding box center [749, 449] width 268 height 25
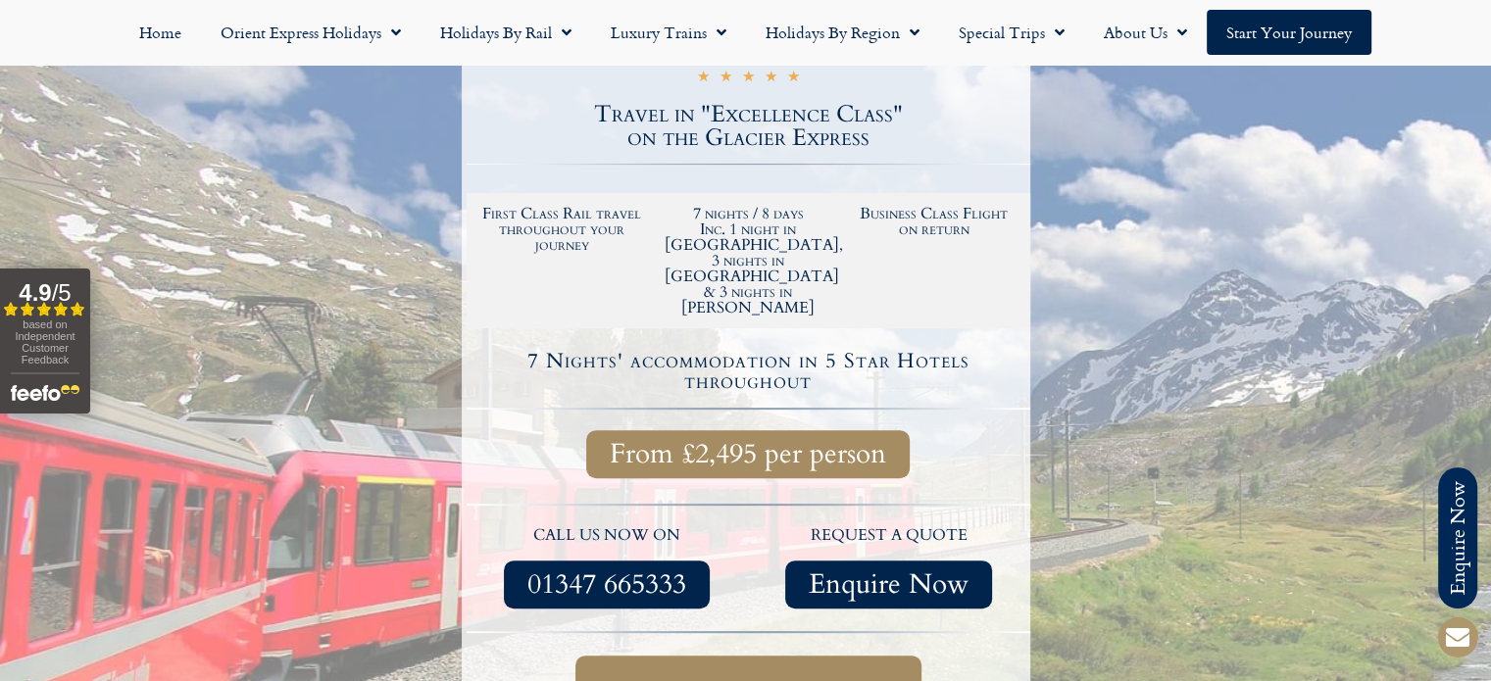
scroll to position [392, 0]
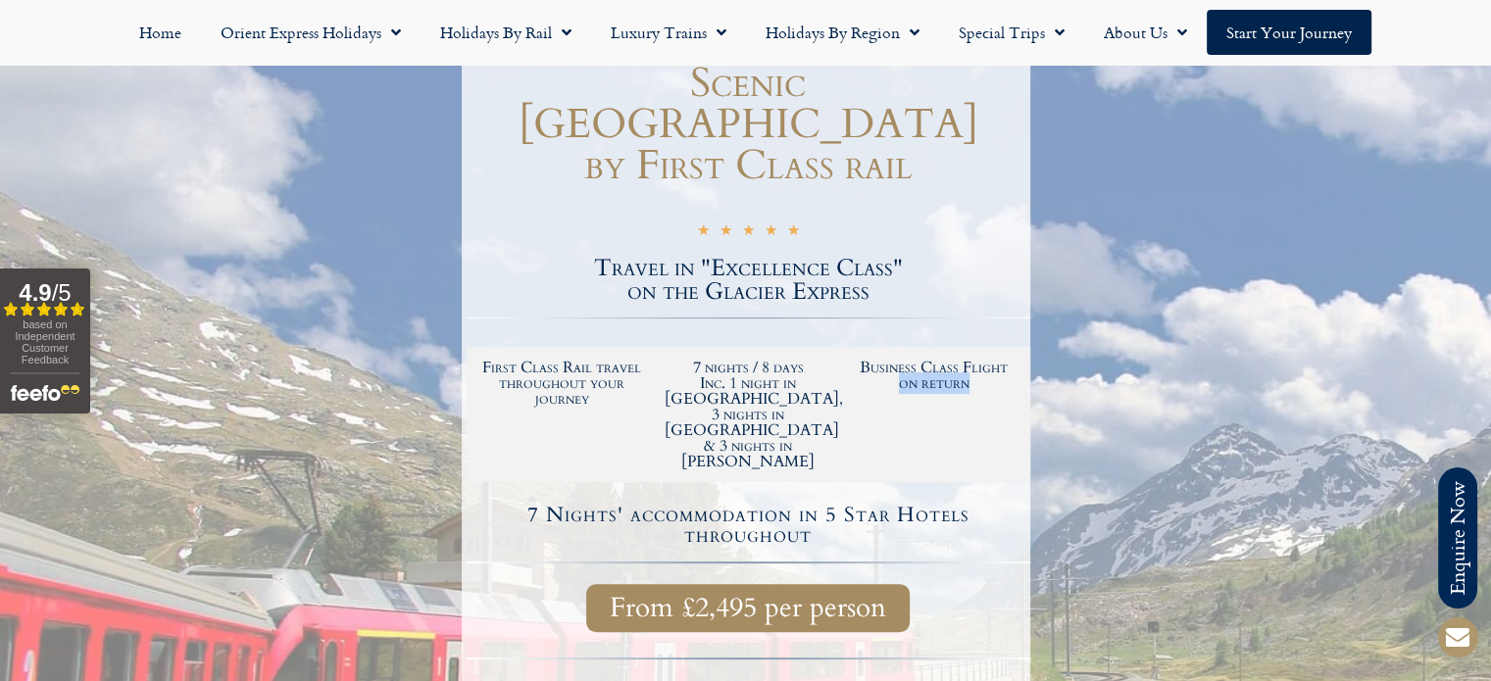
drag, startPoint x: 899, startPoint y: 340, endPoint x: 970, endPoint y: 352, distance: 71.6
click at [970, 352] on div "Business Class Flight on return" at bounding box center [934, 414] width 186 height 129
click at [900, 406] on section "First Class Rail travel throughout your journey 7 nights / 8 days Inc. 1 night …" at bounding box center [749, 414] width 564 height 135
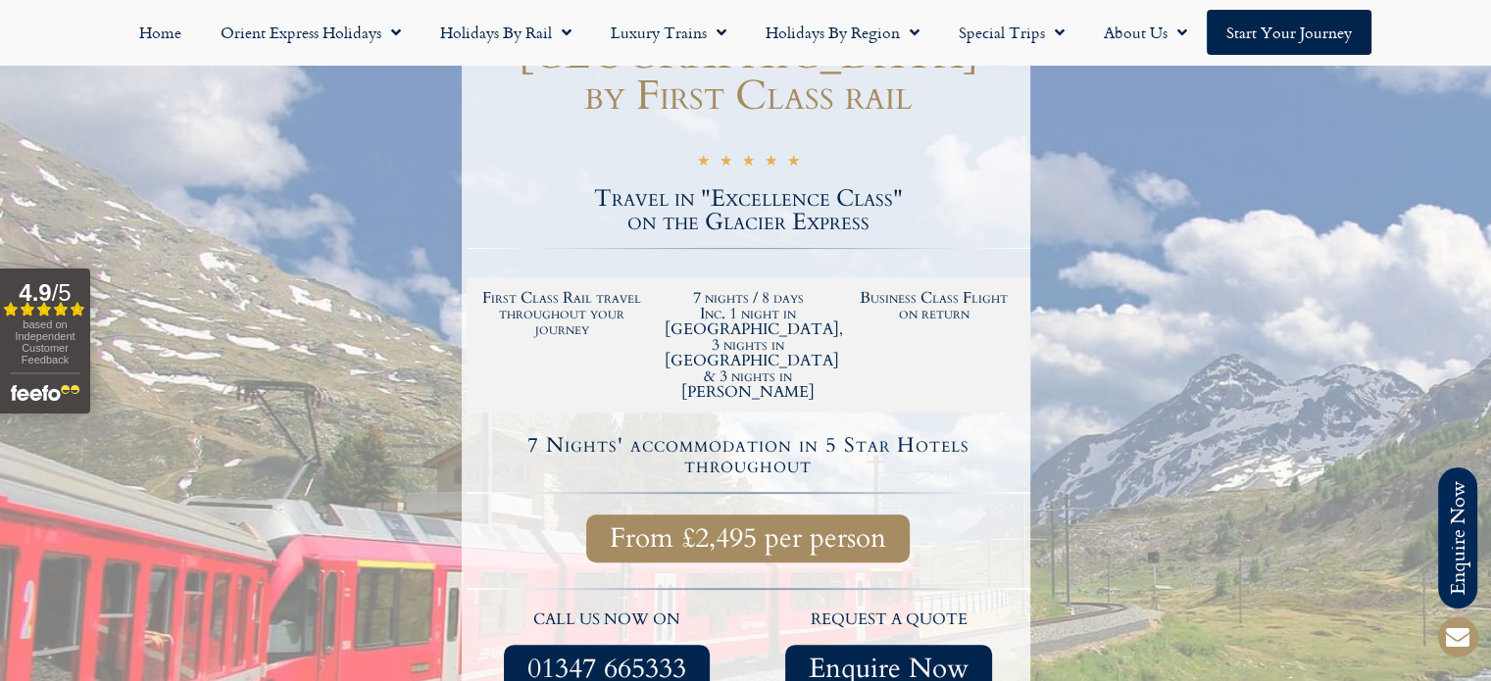
scroll to position [490, 0]
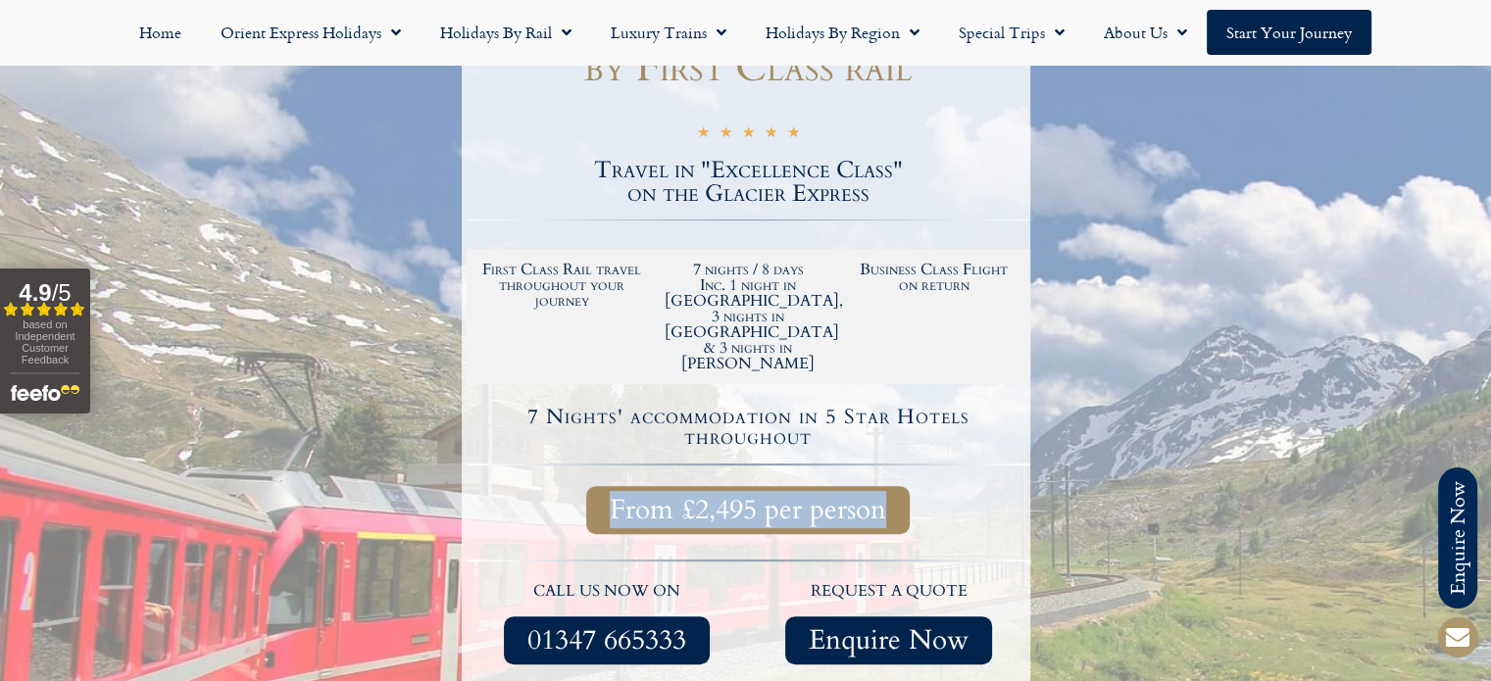
drag, startPoint x: 616, startPoint y: 411, endPoint x: 884, endPoint y: 410, distance: 268.6
click at [884, 498] on span "From £2,495 per person" at bounding box center [748, 510] width 276 height 25
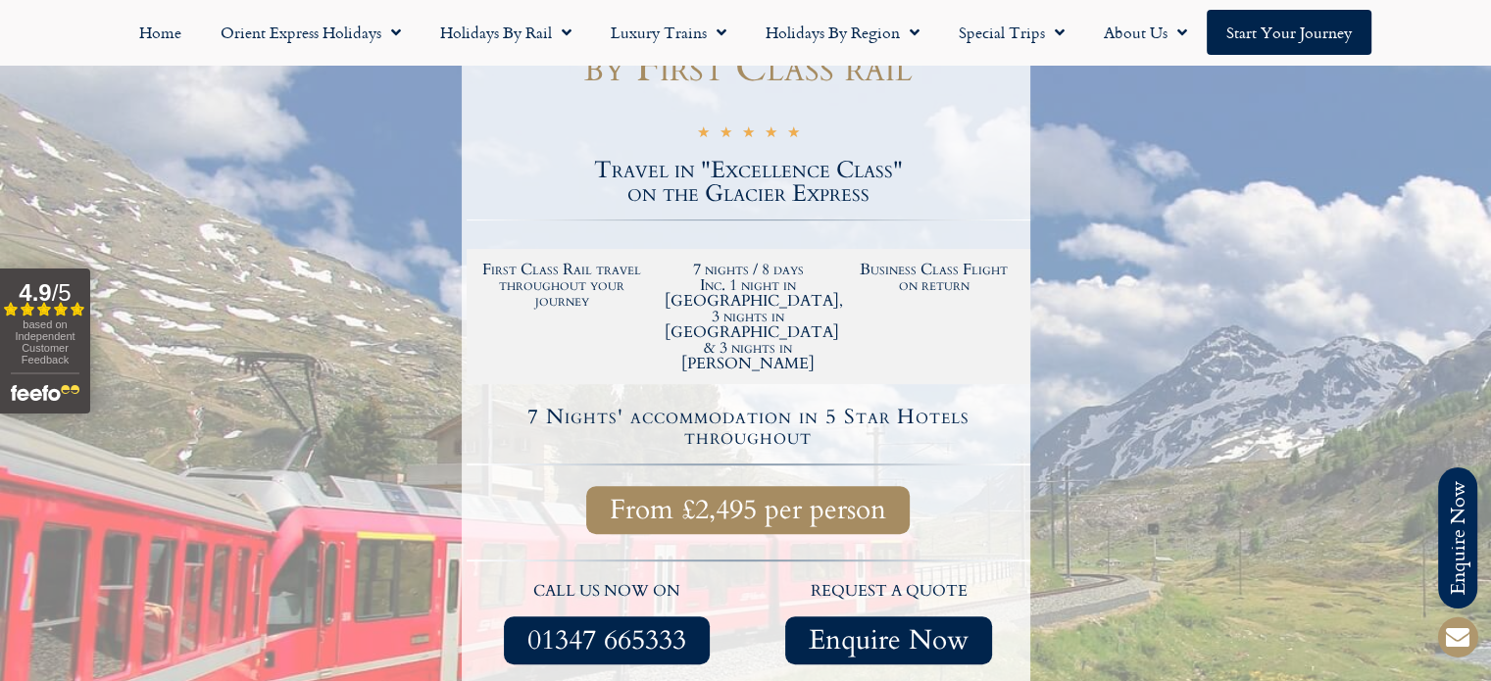
click at [507, 407] on h4 "7 Nights' accommodation in 5 Star Hotels throughout" at bounding box center [749, 427] width 558 height 41
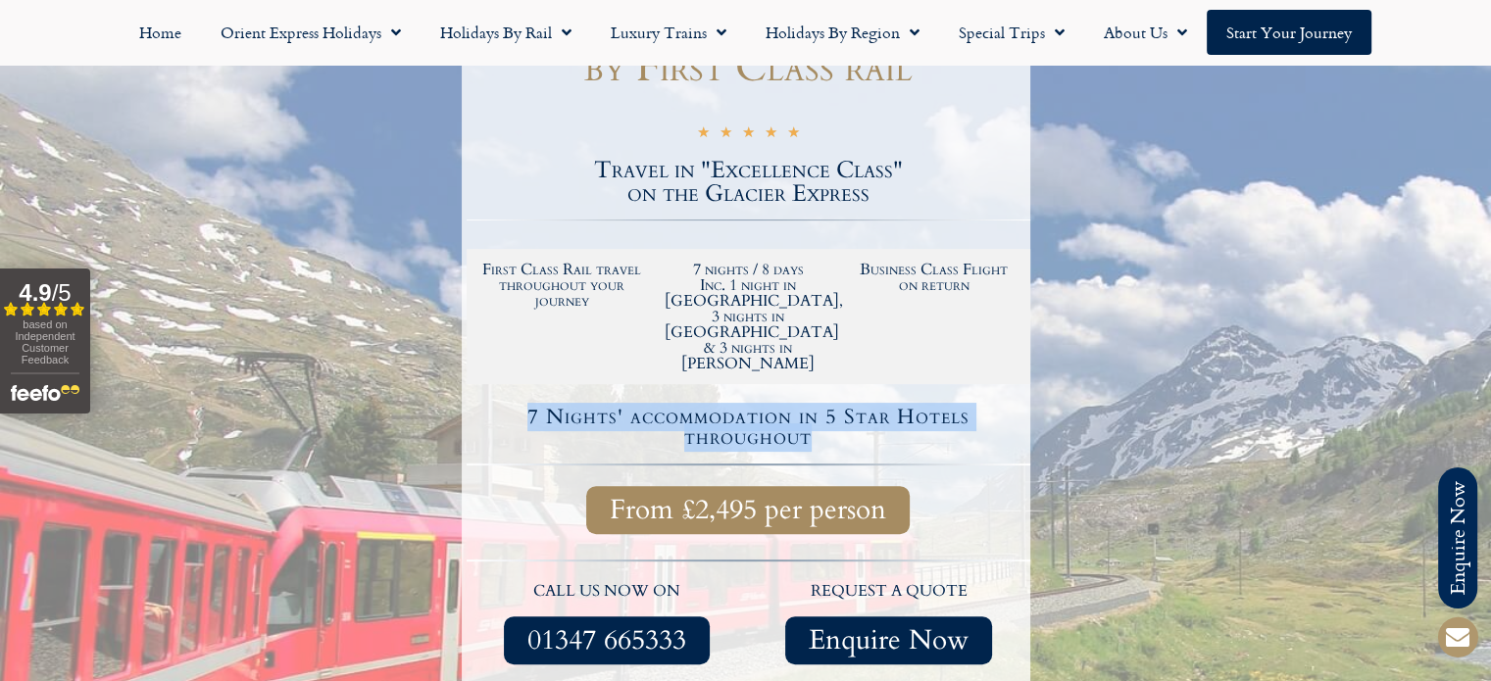
drag, startPoint x: 474, startPoint y: 340, endPoint x: 1022, endPoint y: 337, distance: 547.1
click at [1022, 407] on h4 "7 Nights' accommodation in 5 Star Hotels throughout" at bounding box center [749, 427] width 558 height 41
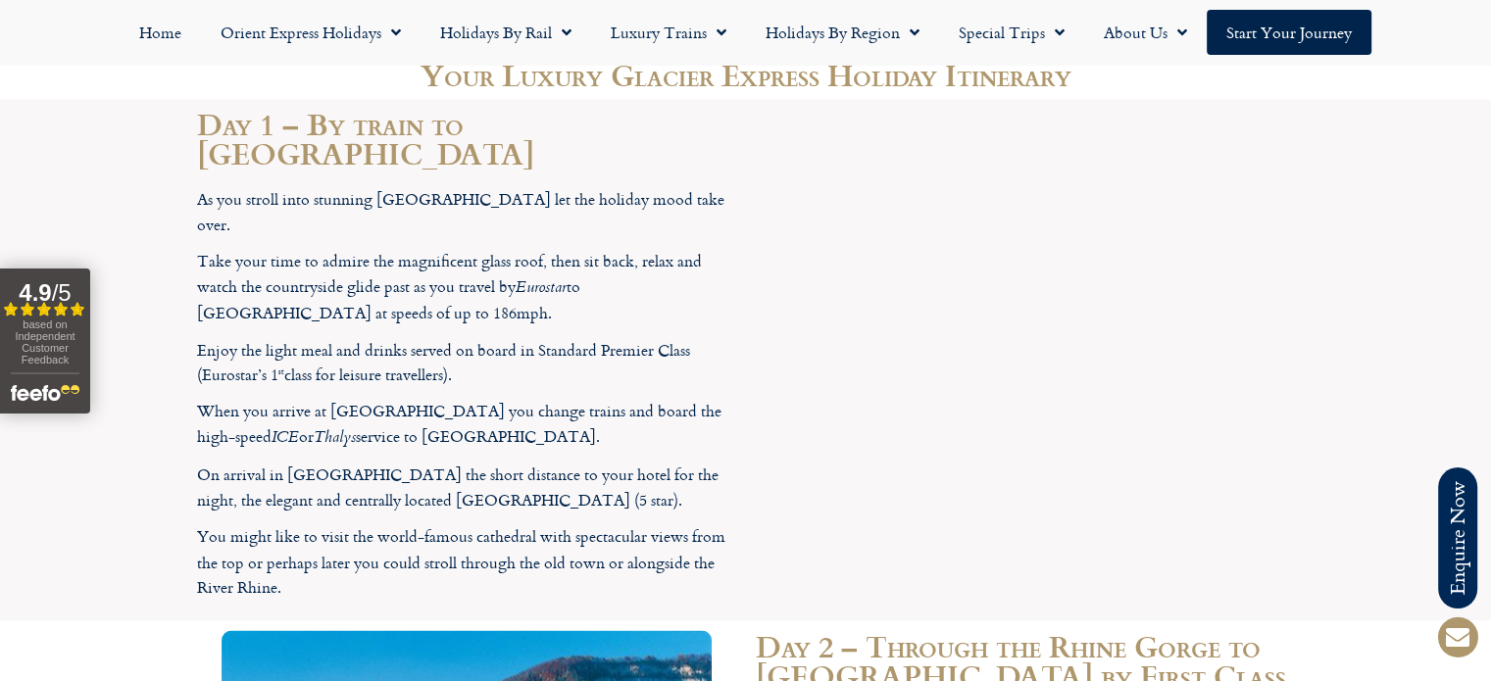
scroll to position [2843, 0]
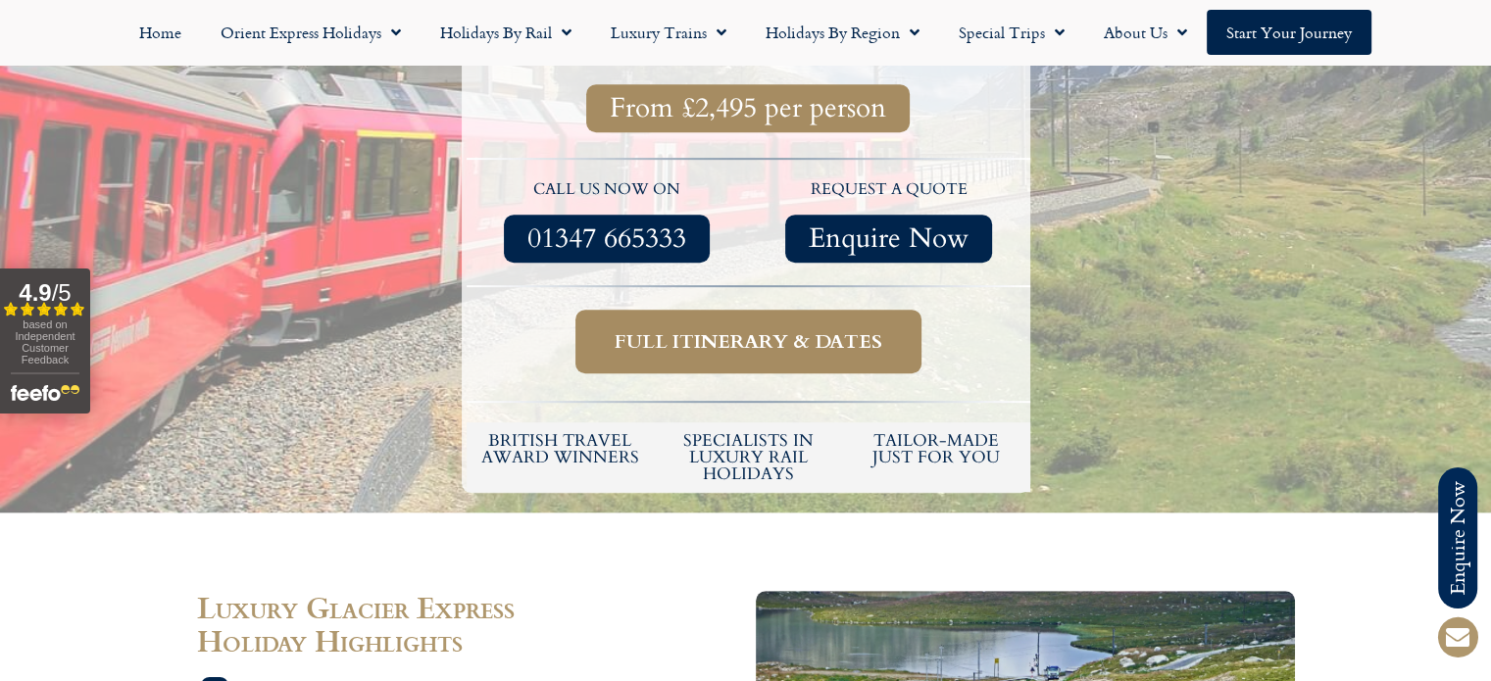
scroll to position [882, 0]
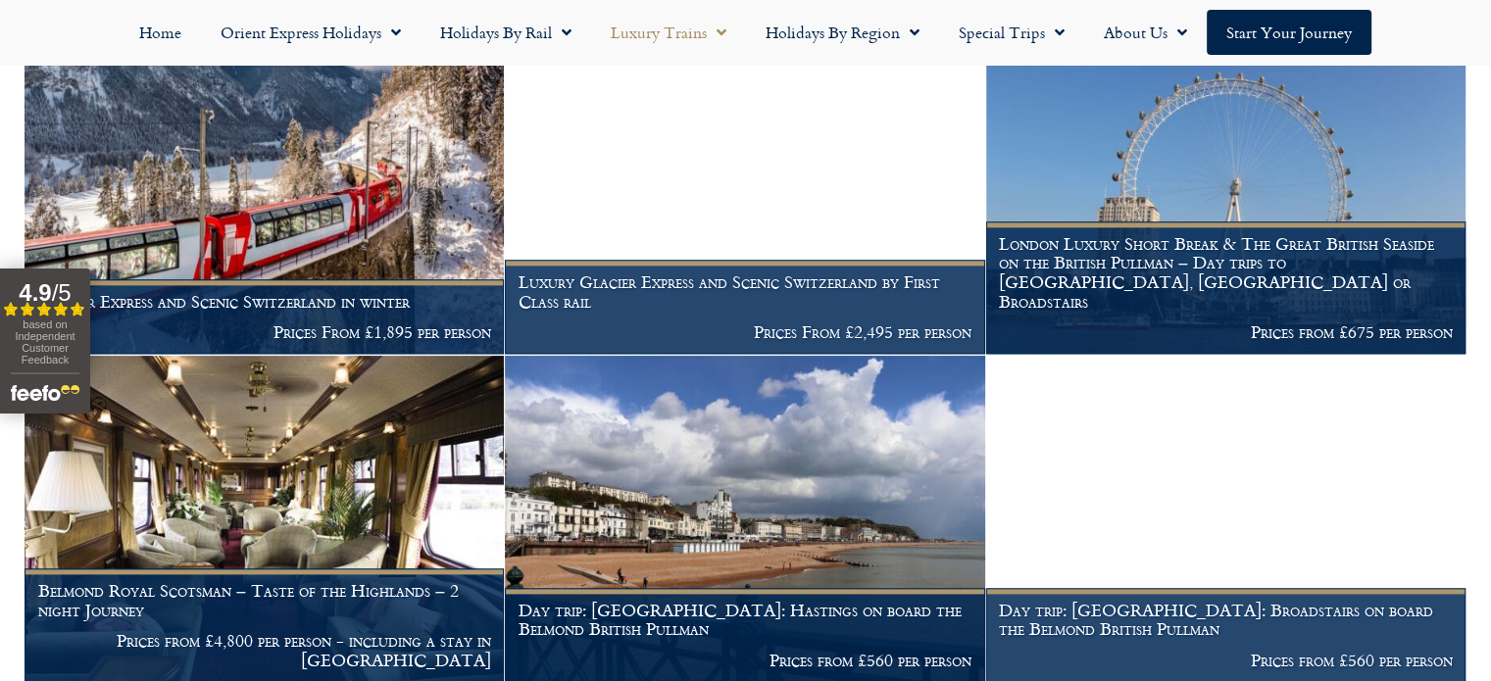
scroll to position [2451, 0]
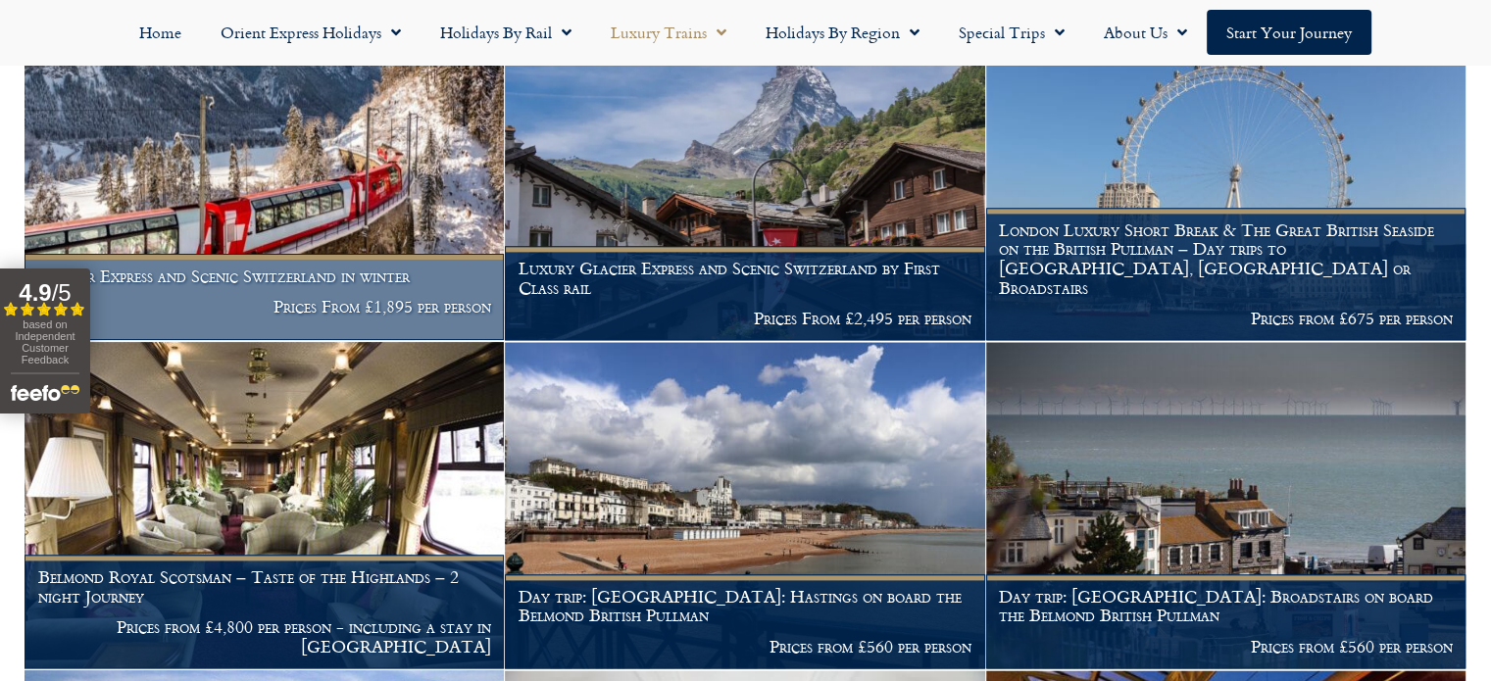
click at [302, 188] on img at bounding box center [264, 178] width 479 height 326
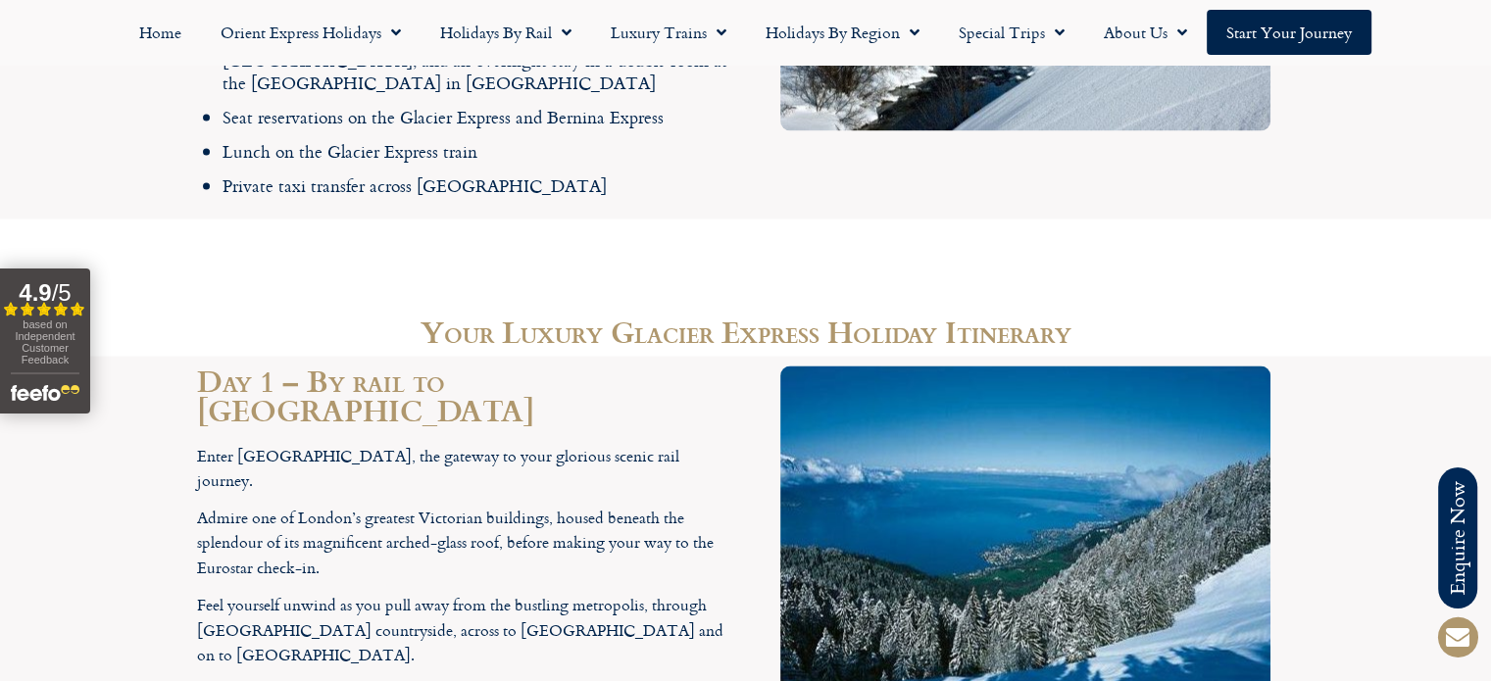
scroll to position [3137, 0]
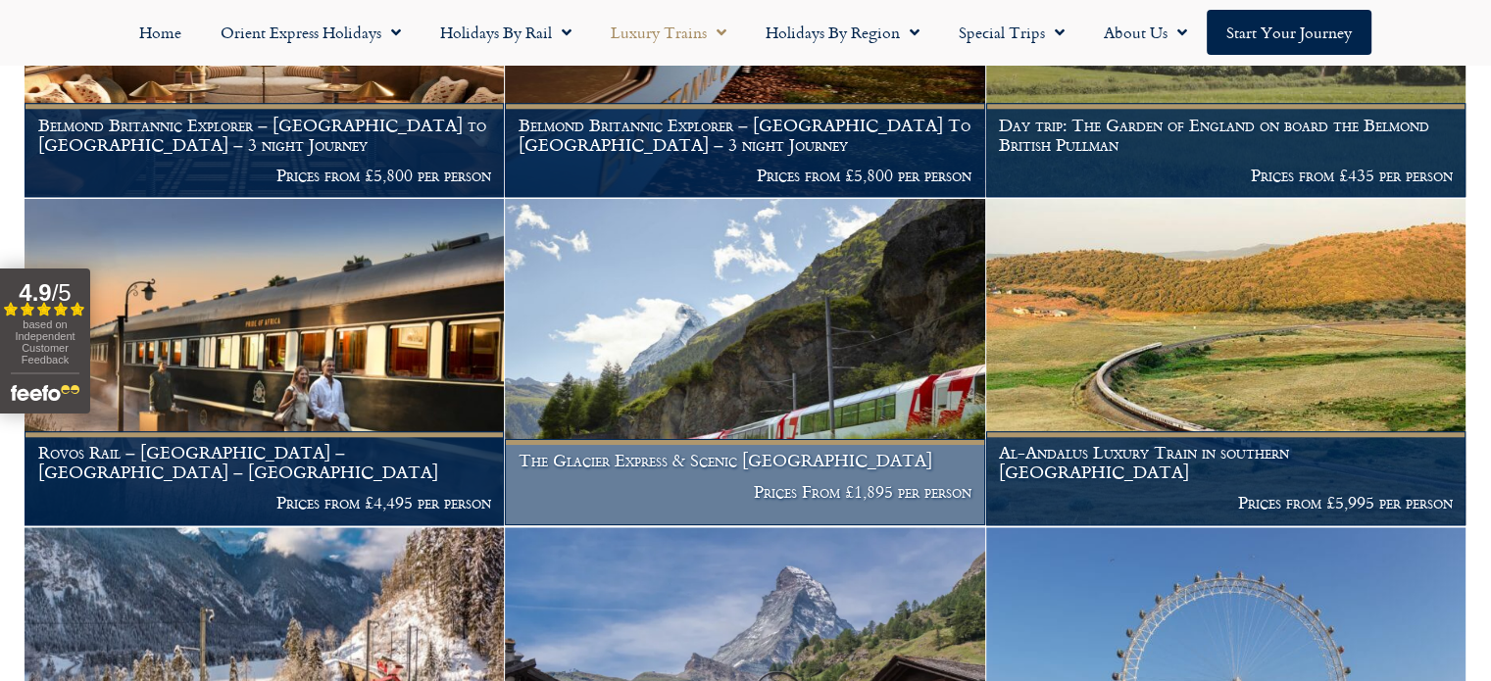
scroll to position [1961, 0]
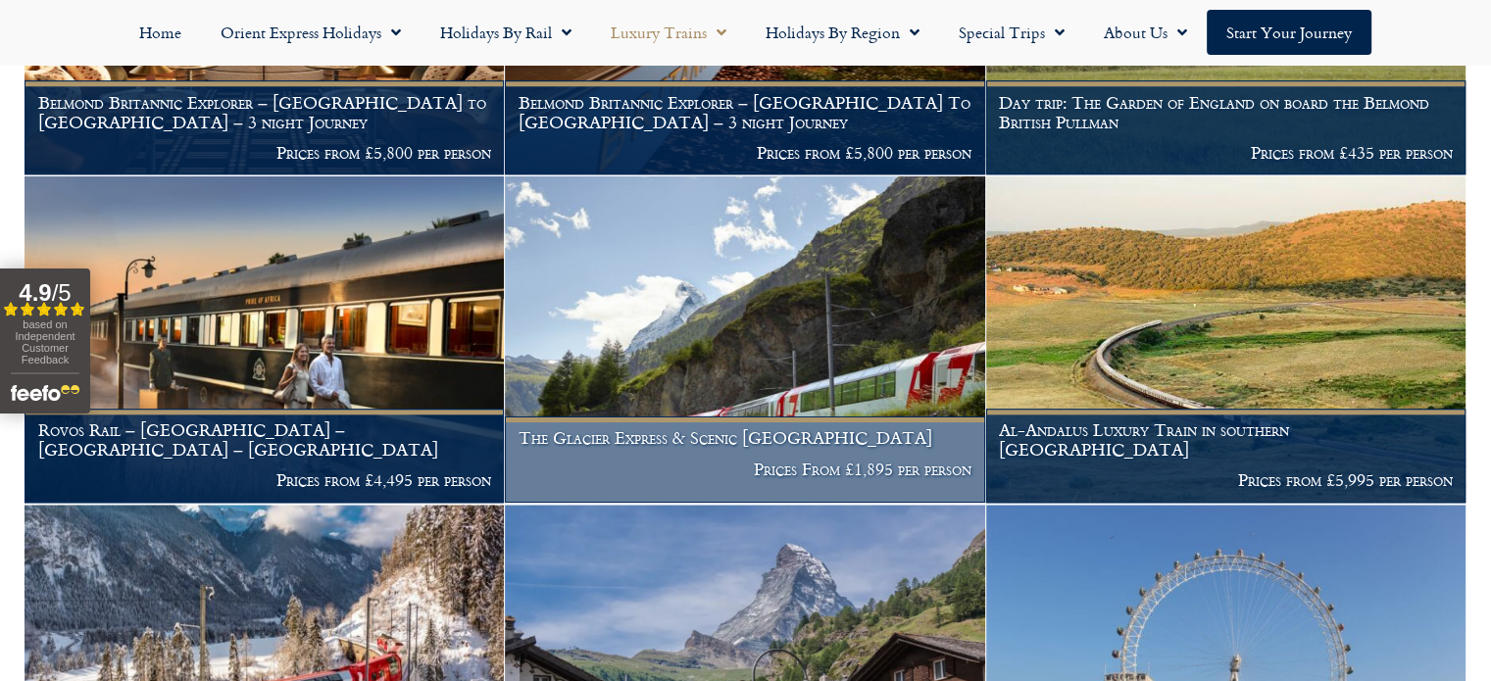
click at [788, 354] on img at bounding box center [744, 339] width 479 height 326
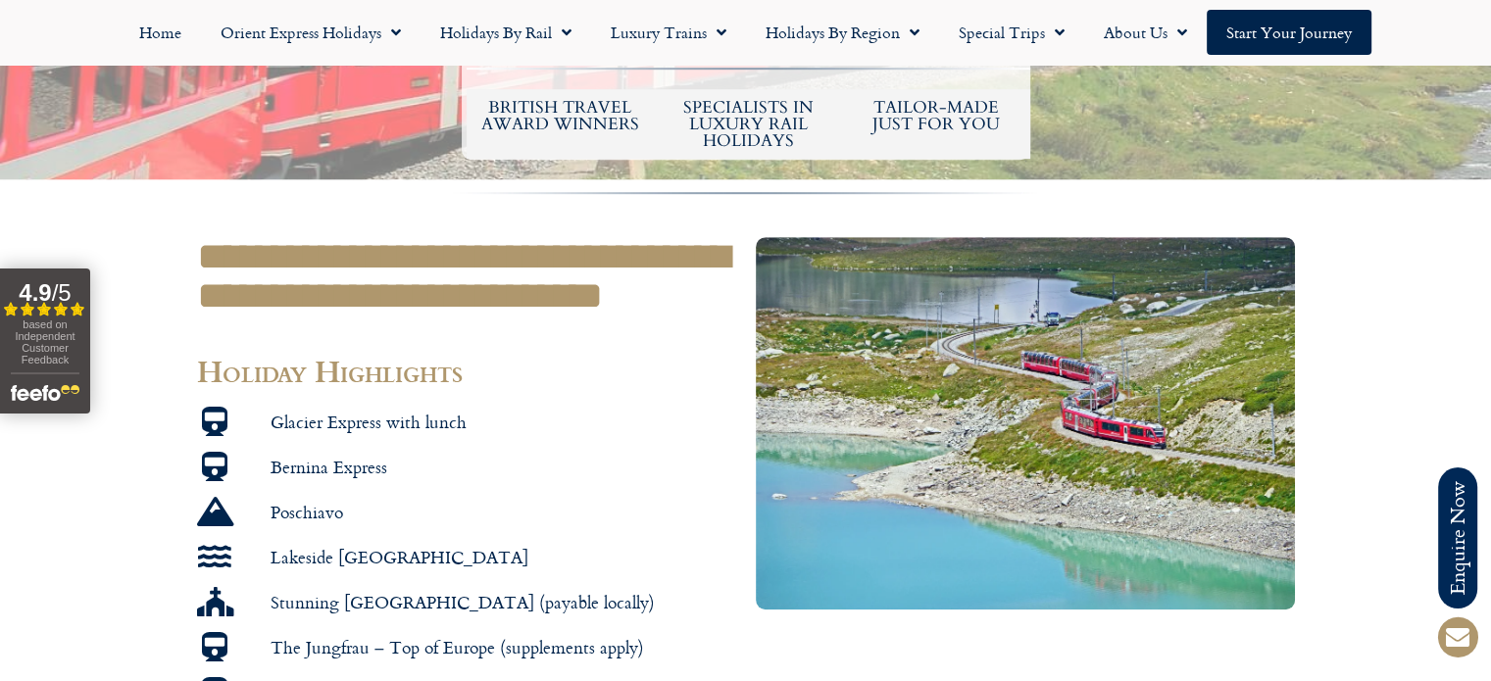
scroll to position [1078, 0]
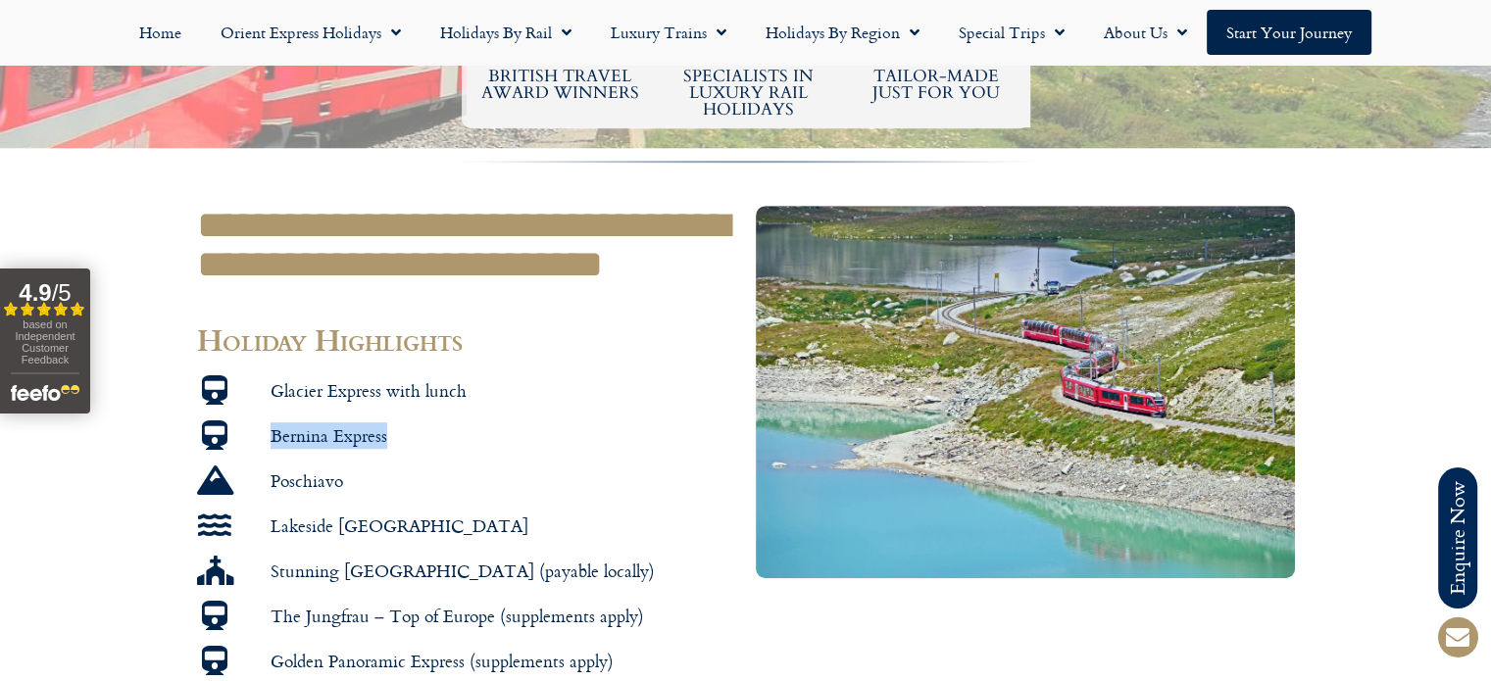
drag, startPoint x: 263, startPoint y: 381, endPoint x: 426, endPoint y: 375, distance: 163.8
click at [426, 421] on li "Bernina Express" at bounding box center [466, 439] width 539 height 37
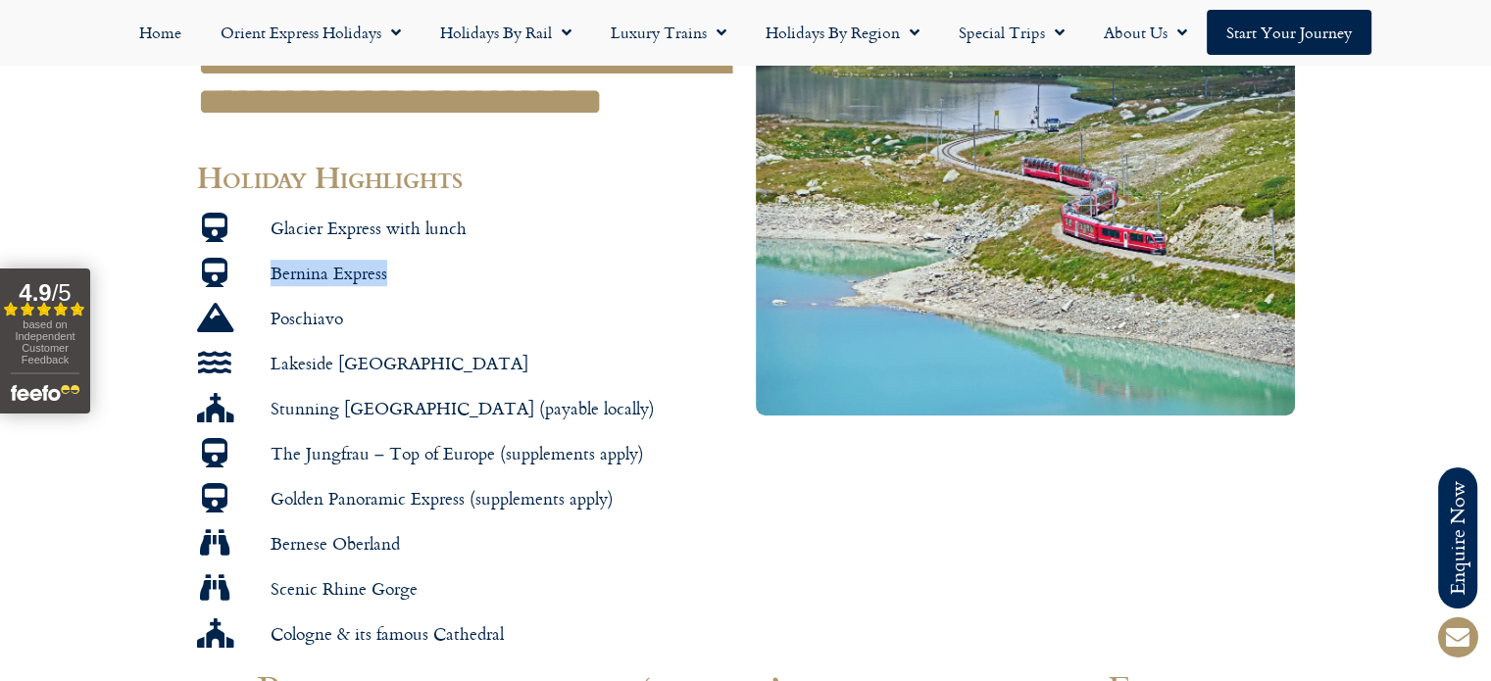
scroll to position [1274, 0]
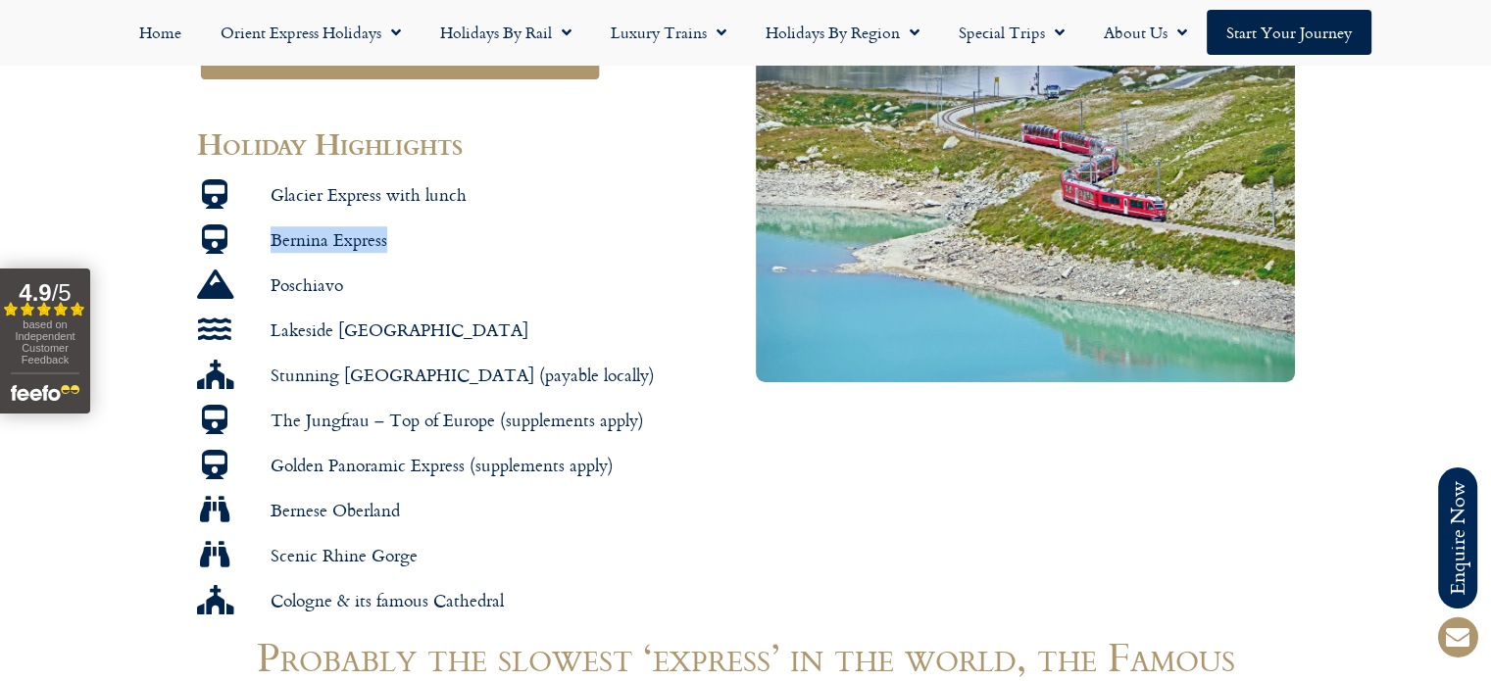
drag, startPoint x: 273, startPoint y: 328, endPoint x: 461, endPoint y: 358, distance: 190.5
click at [635, 360] on li "Stunning [GEOGRAPHIC_DATA] (payable locally)" at bounding box center [466, 378] width 539 height 37
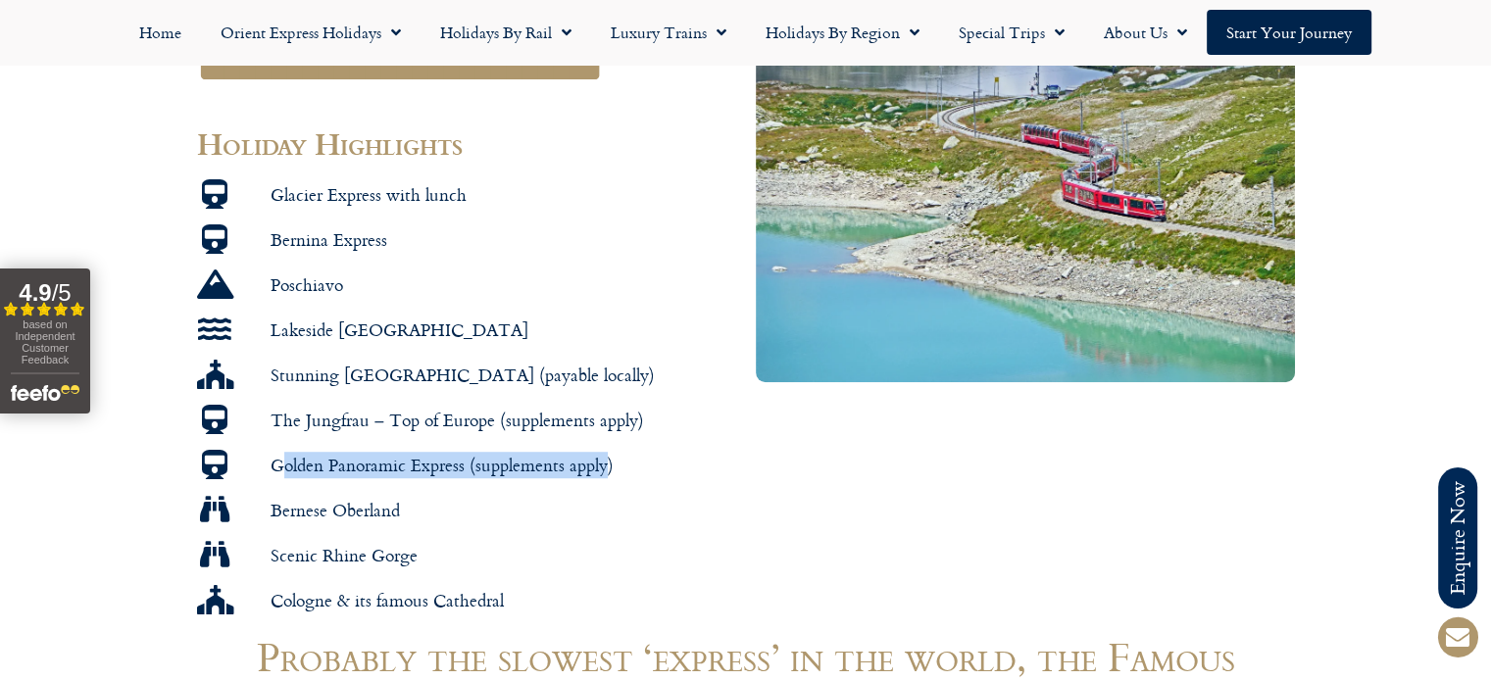
drag, startPoint x: 278, startPoint y: 409, endPoint x: 607, endPoint y: 406, distance: 328.4
click at [607, 454] on span "Golden Panoramic Express (supplements apply)" at bounding box center [440, 465] width 348 height 23
click at [474, 495] on li "Bernese Oberland" at bounding box center [466, 513] width 539 height 37
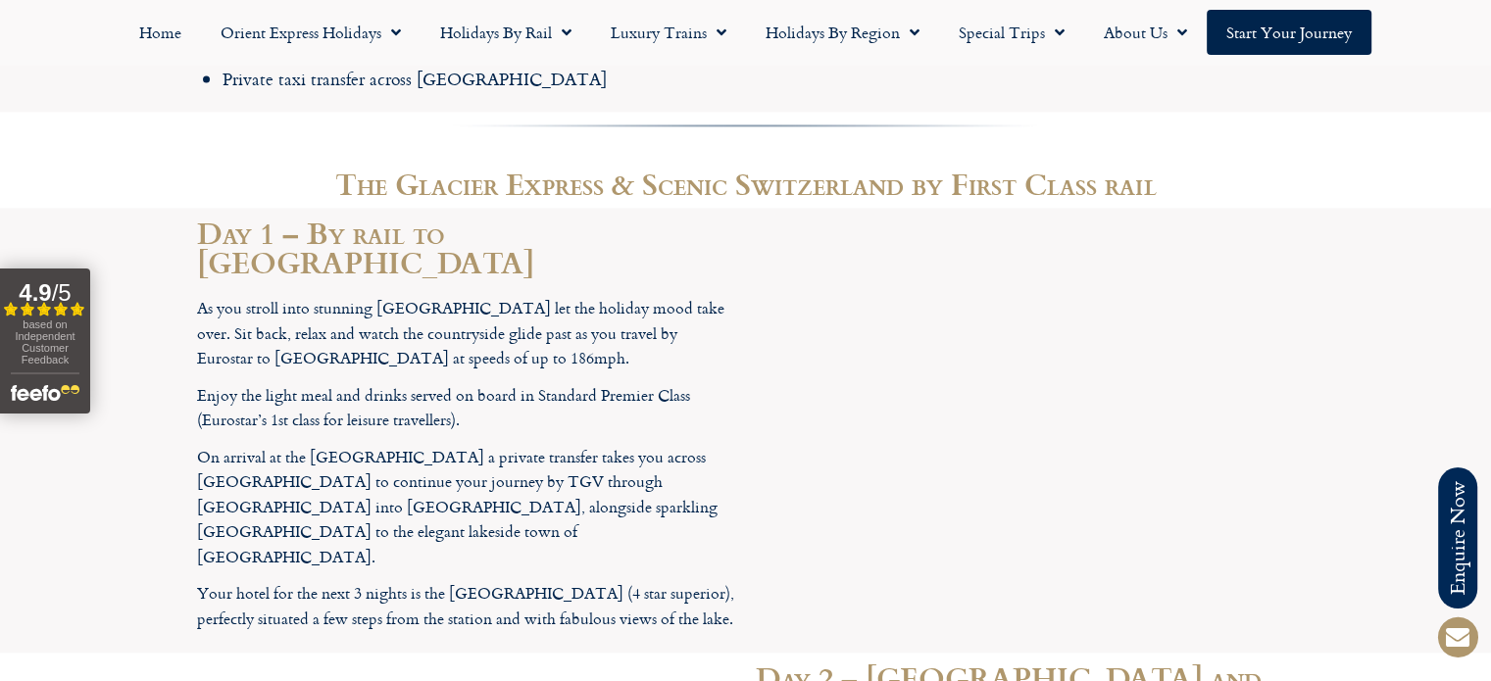
scroll to position [2941, 0]
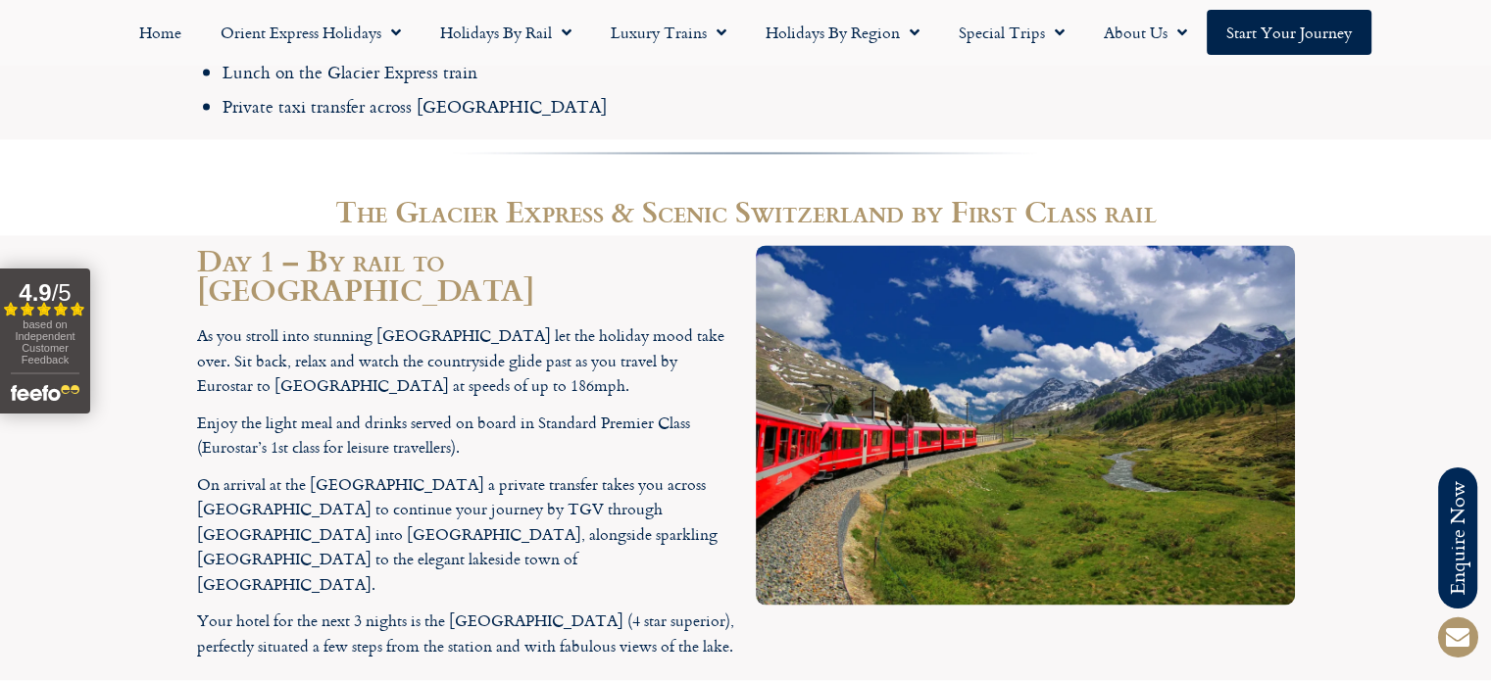
click at [690, 609] on p "Your hotel for the next 3 nights is the [GEOGRAPHIC_DATA] (4 star superior), pe…" at bounding box center [466, 634] width 539 height 50
click at [484, 609] on p "Your hotel for the next 3 nights is the [GEOGRAPHIC_DATA] (4 star superior), pe…" at bounding box center [466, 634] width 539 height 50
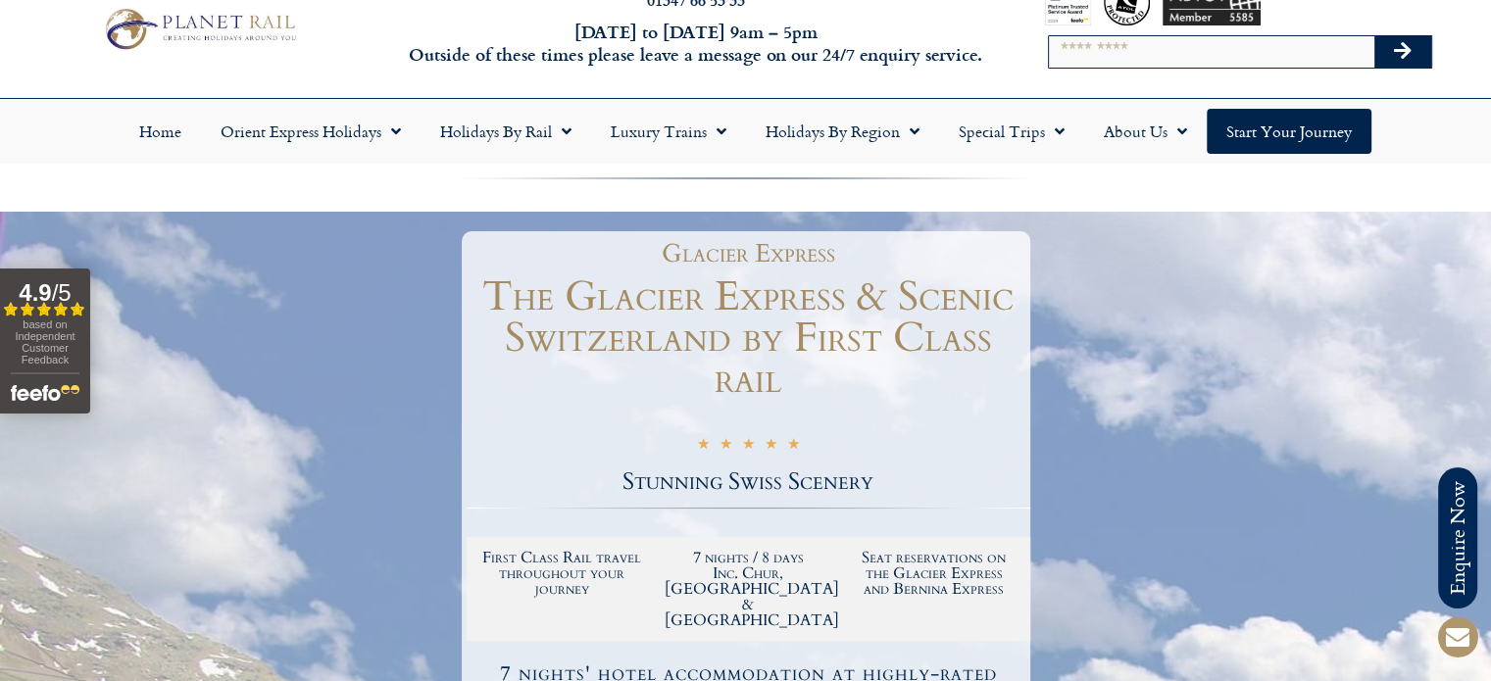
scroll to position [0, 0]
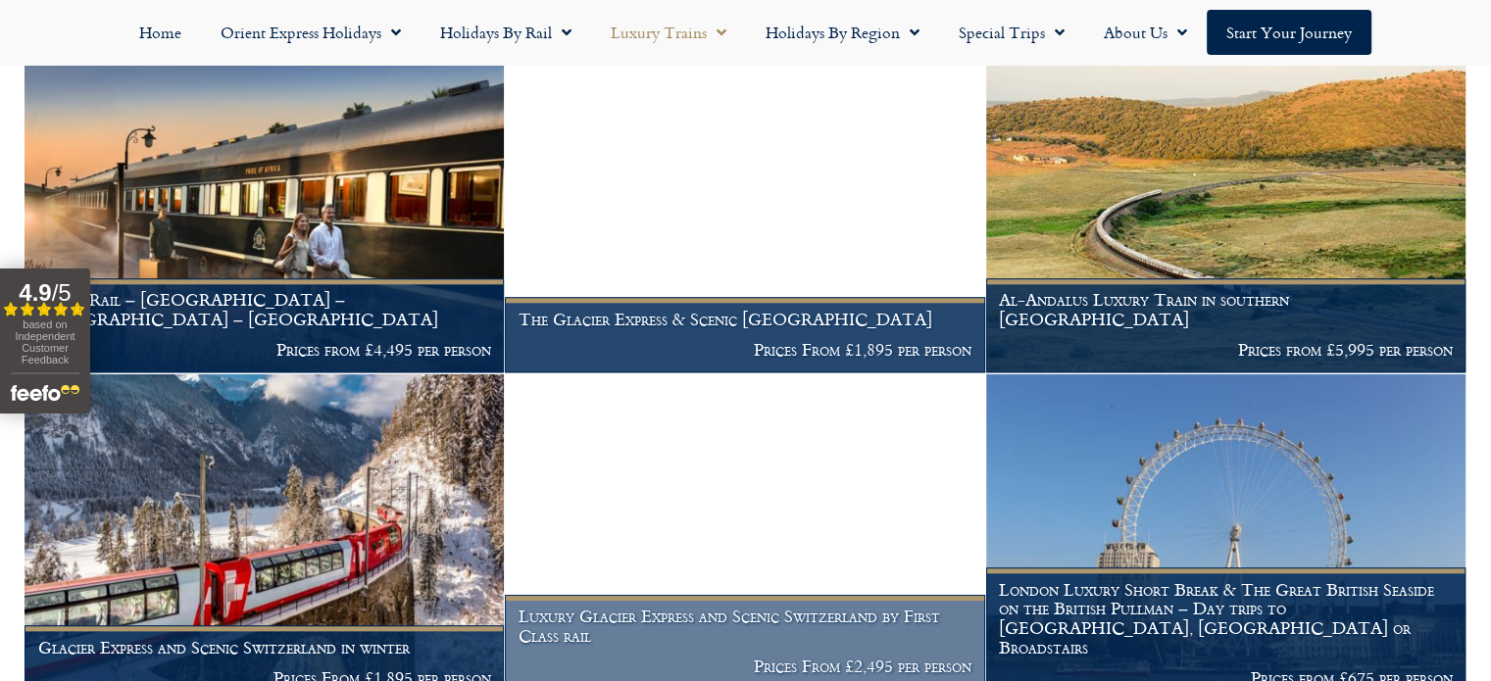
scroll to position [2059, 0]
